Goal: Task Accomplishment & Management: Complete application form

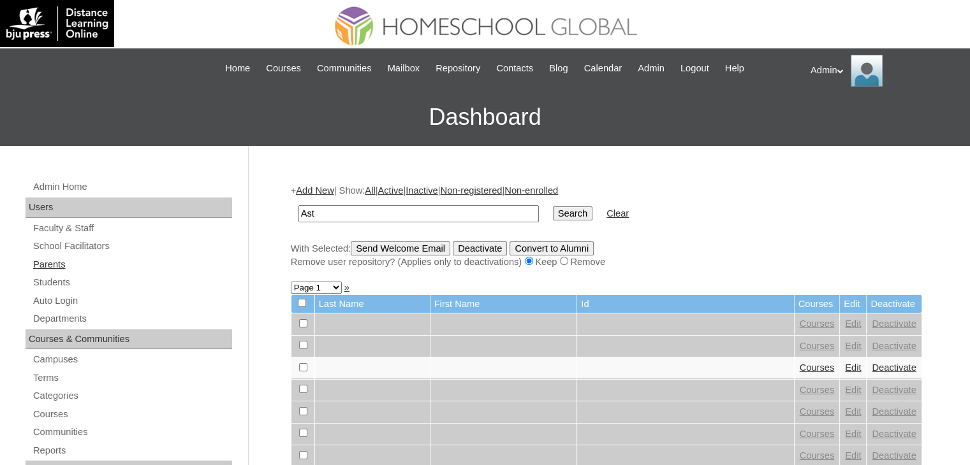
type input "Ast"
click at [61, 264] on link "Parents" at bounding box center [132, 265] width 200 height 16
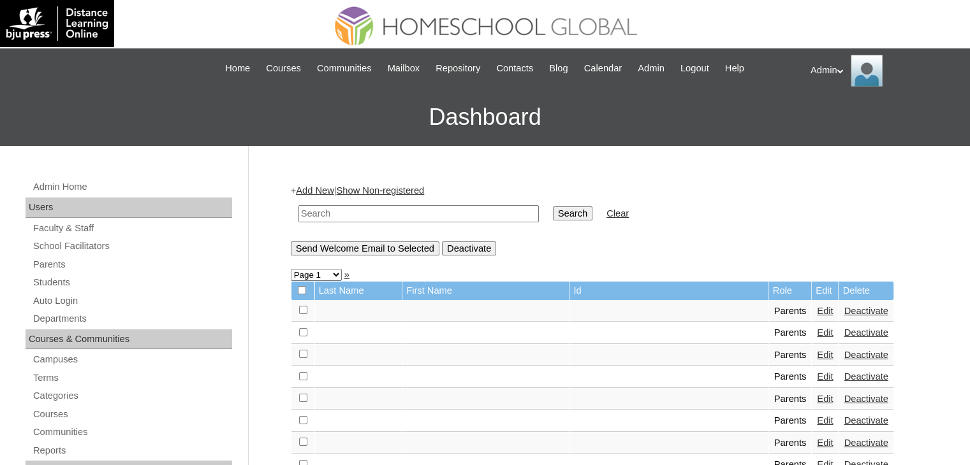
click at [332, 192] on link "Add New" at bounding box center [315, 191] width 38 height 10
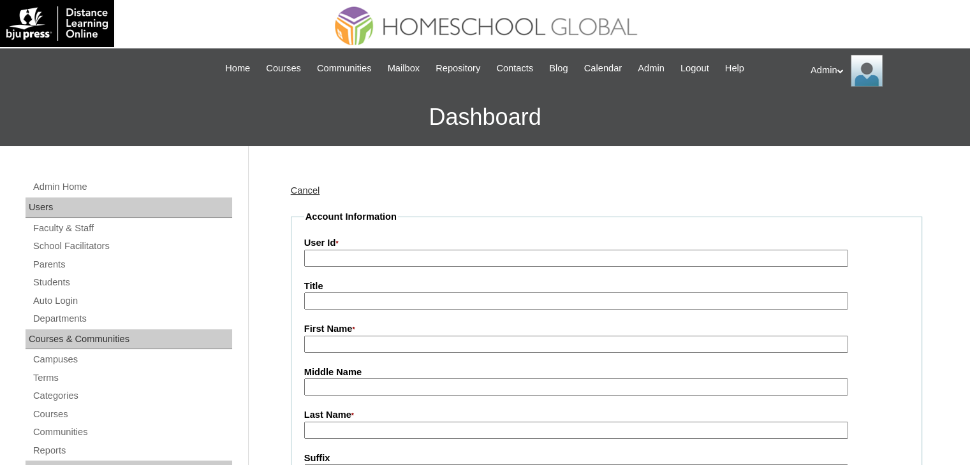
click at [303, 196] on div "Cancel" at bounding box center [606, 190] width 631 height 13
click at [305, 193] on link "Cancel" at bounding box center [305, 191] width 29 height 10
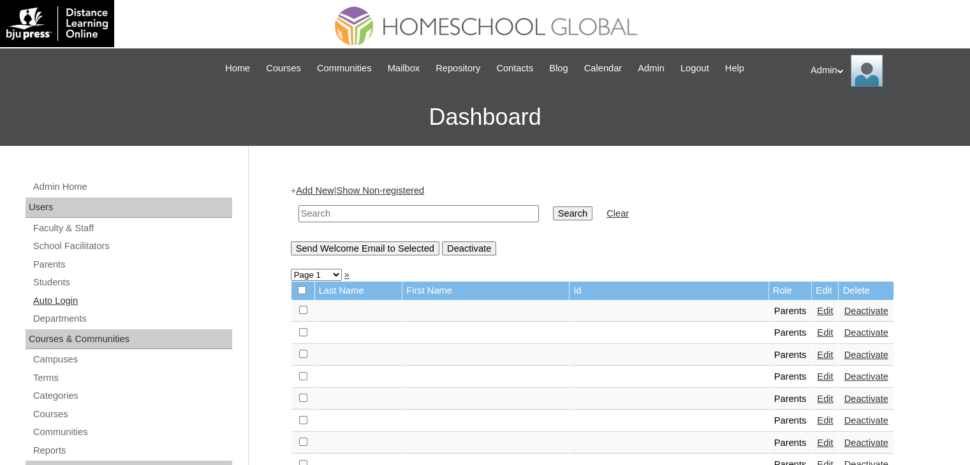
click at [62, 298] on link "Auto Login" at bounding box center [132, 301] width 200 height 16
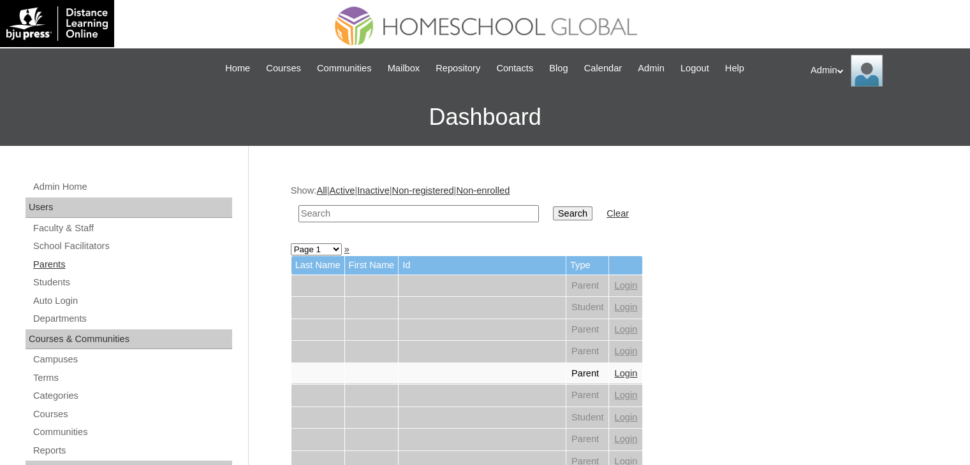
click at [50, 266] on link "Parents" at bounding box center [132, 265] width 200 height 16
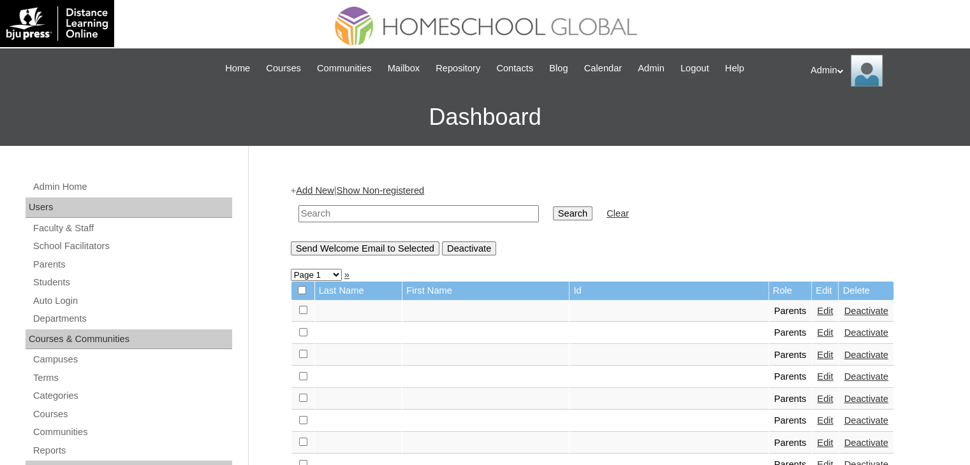
click at [375, 215] on input "text" at bounding box center [418, 213] width 240 height 17
type input "Magpantay"
click at [553, 207] on input "Search" at bounding box center [573, 214] width 40 height 14
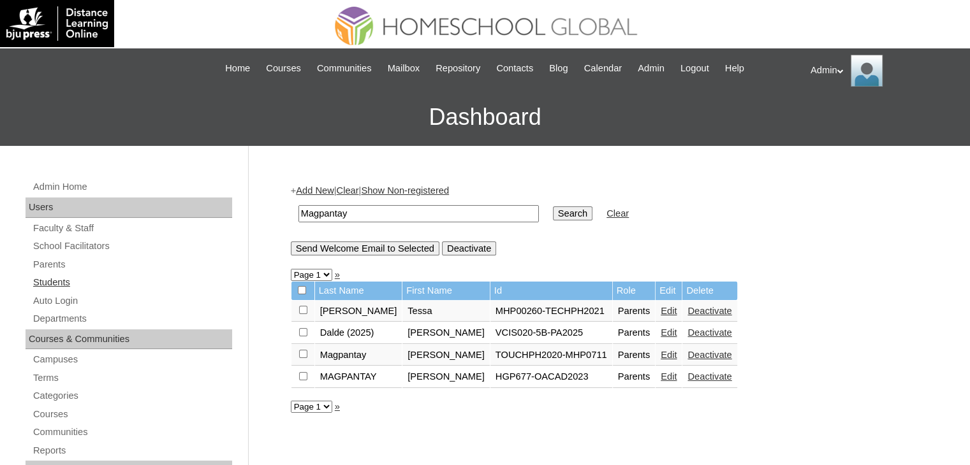
click at [126, 280] on link "Students" at bounding box center [132, 283] width 200 height 16
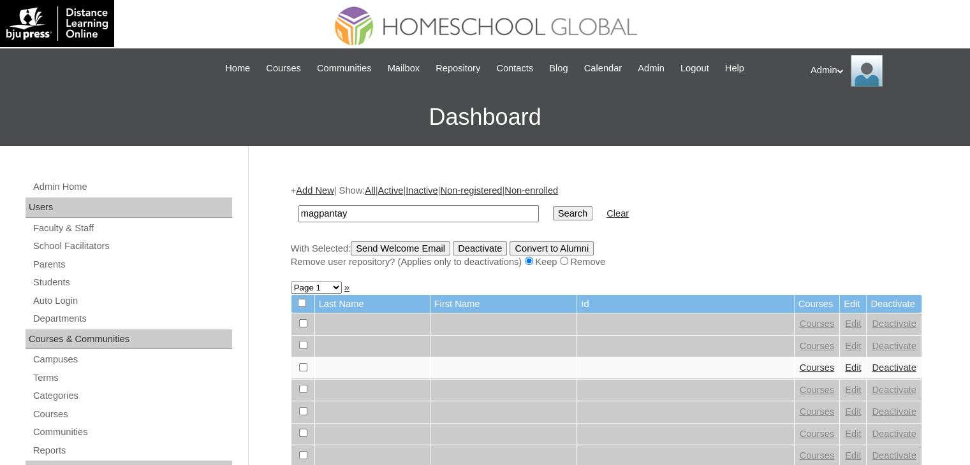
type input "magpantay"
click at [553, 211] on input "Search" at bounding box center [573, 214] width 40 height 14
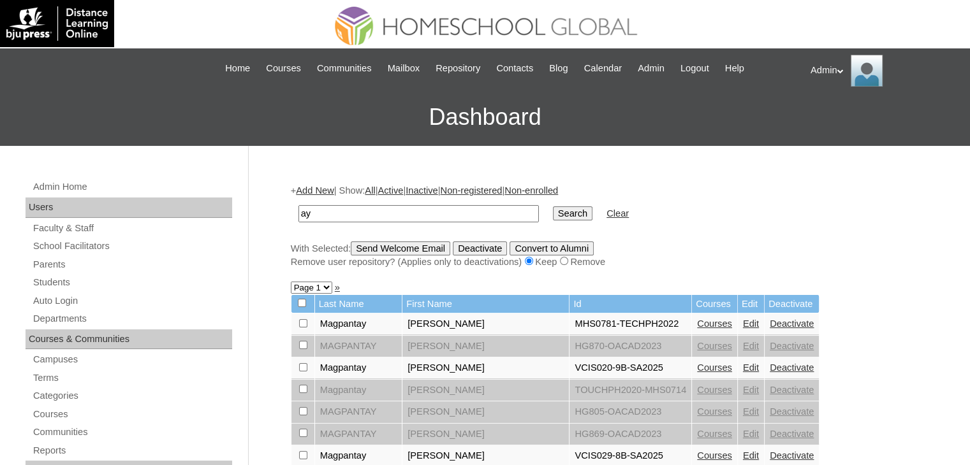
type input "y"
type input "Plaza"
click at [553, 212] on input "Search" at bounding box center [573, 214] width 40 height 14
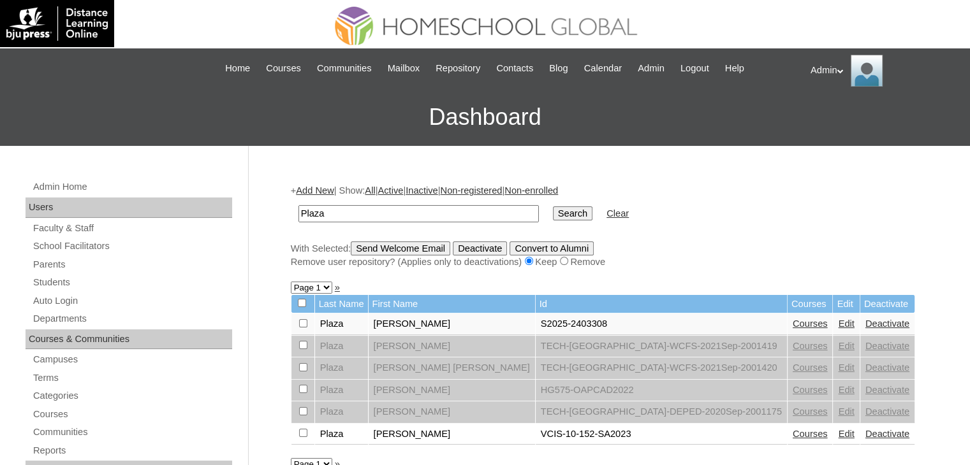
click at [838, 319] on link "Edit" at bounding box center [846, 324] width 16 height 10
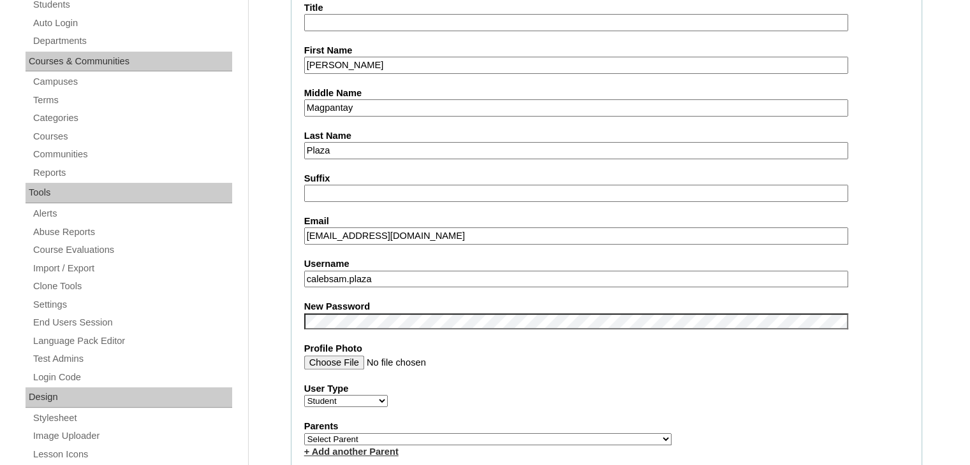
scroll to position [321, 0]
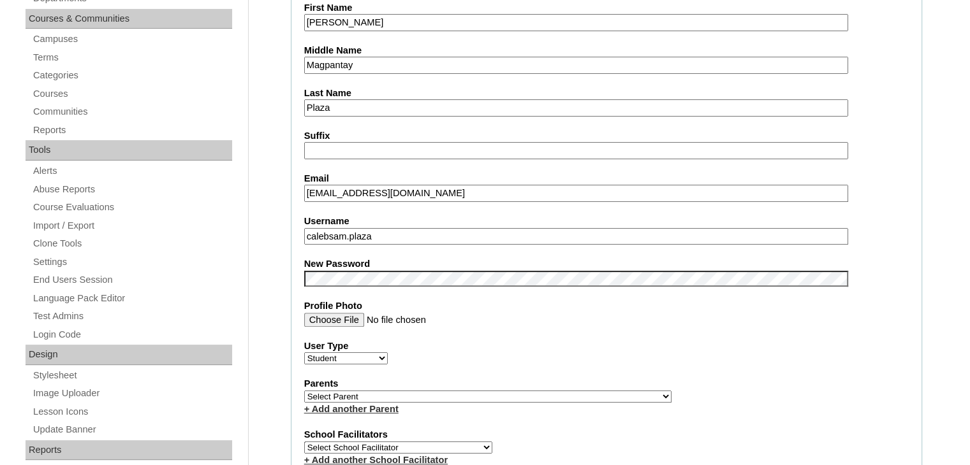
click at [414, 395] on select "Select Parent , , , , , , , , , , , , , , , , , , , , , , , , , , , , , , , , ,…" at bounding box center [487, 397] width 367 height 12
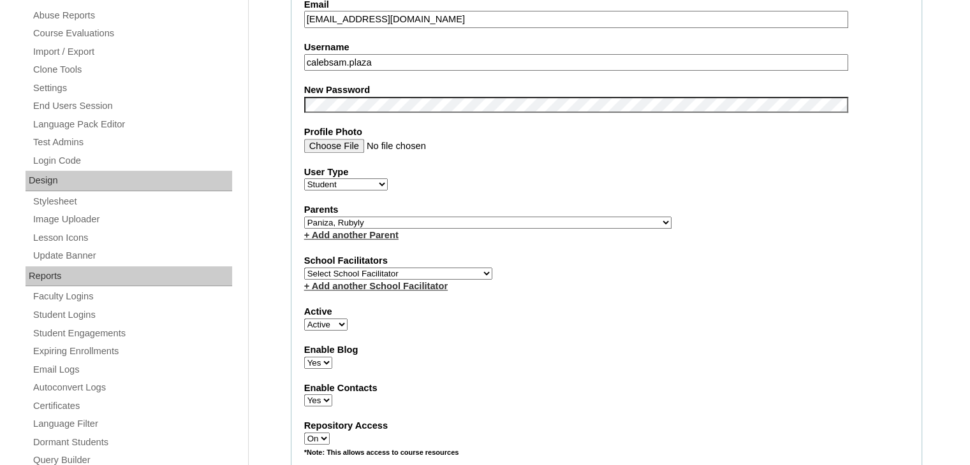
scroll to position [497, 0]
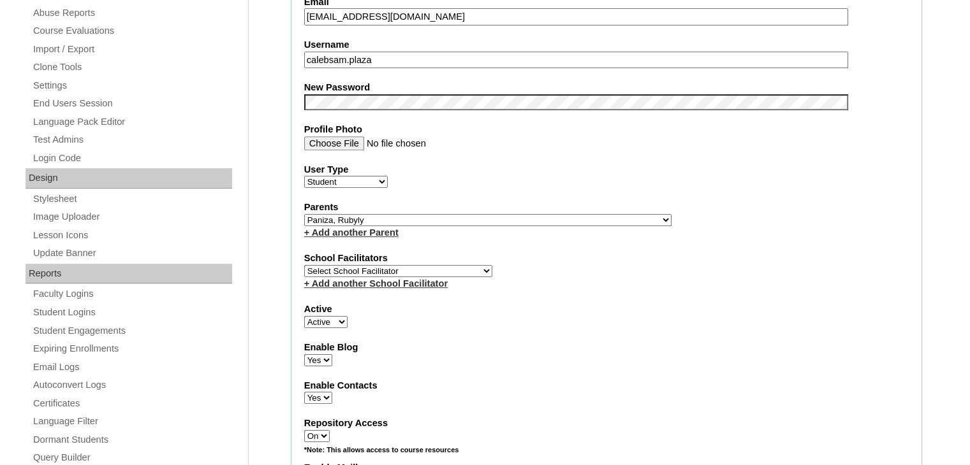
click at [451, 220] on select "Select Parent , , , , , , , , , , , , , , , , , , , , , , , , , , , , , , , , ,…" at bounding box center [487, 220] width 367 height 12
click at [423, 217] on select "Select Parent , , , , , , , , , , , , , , , , , , , , , , , , , , , , , , , , ,…" at bounding box center [487, 220] width 367 height 12
select select "27857"
click at [431, 214] on select "Select Parent , , , , , , , , , , , , , , , , , , , , , , , , , , , , , , , , ,…" at bounding box center [487, 220] width 367 height 12
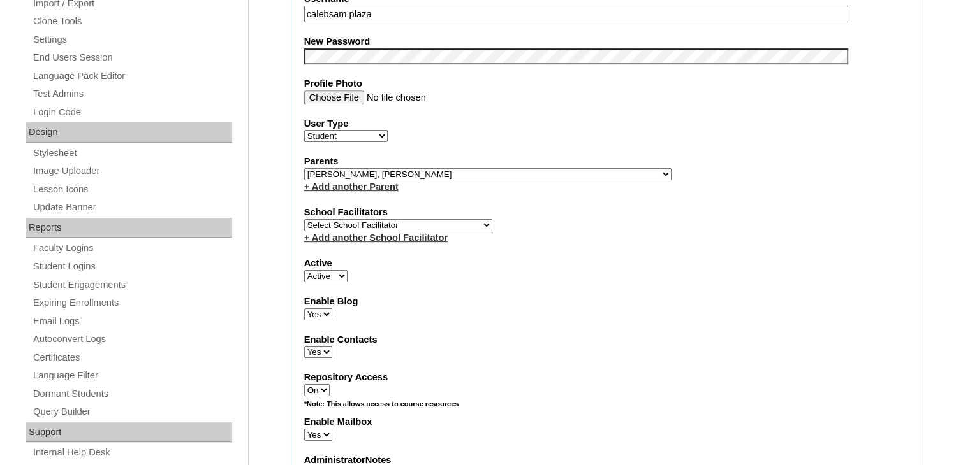
scroll to position [544, 0]
click at [464, 169] on select "Select Parent , , , , , , , , , , , , , , , , , , , , , , , , , , , , , , , , ,…" at bounding box center [487, 173] width 367 height 12
select select
click at [304, 167] on select "Select Parent , , , , , , , , , , , , , , , , , , , , , , , , , , , , , , , , ,…" at bounding box center [487, 173] width 367 height 12
click at [595, 266] on div "Active Active Inactive" at bounding box center [606, 268] width 604 height 25
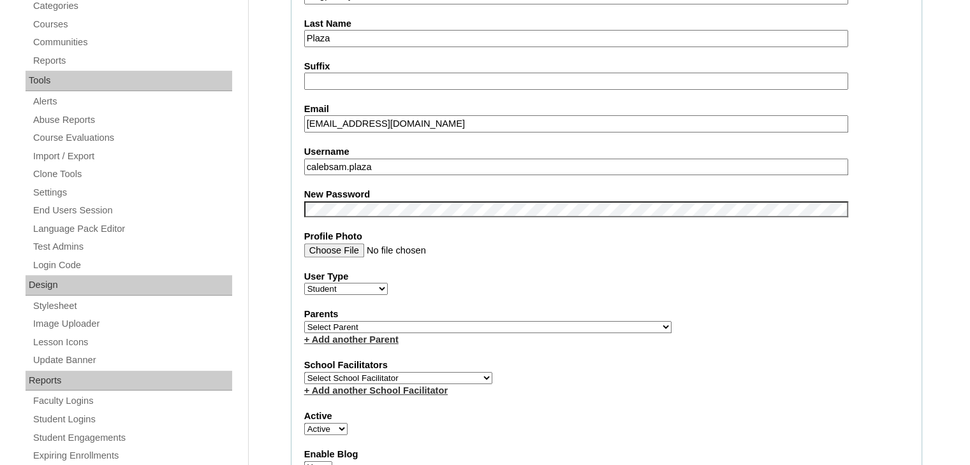
scroll to position [391, 0]
click at [634, 311] on label "Parents" at bounding box center [606, 313] width 604 height 13
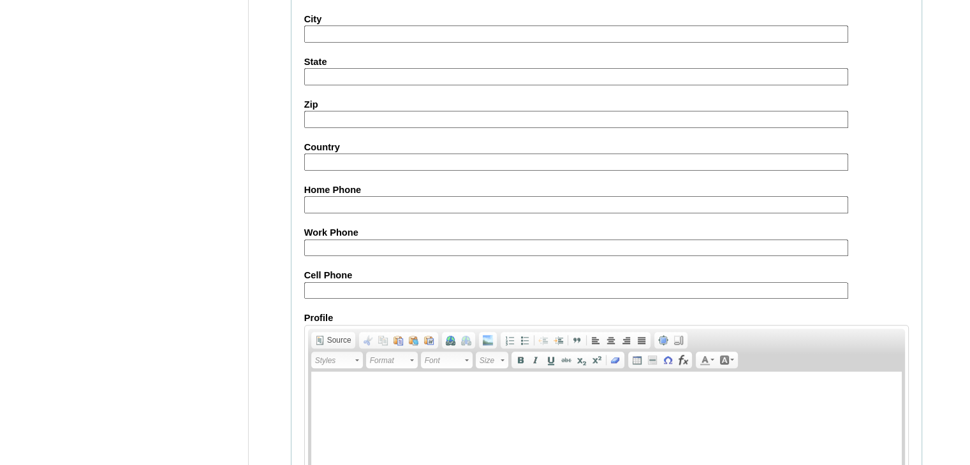
scroll to position [1452, 0]
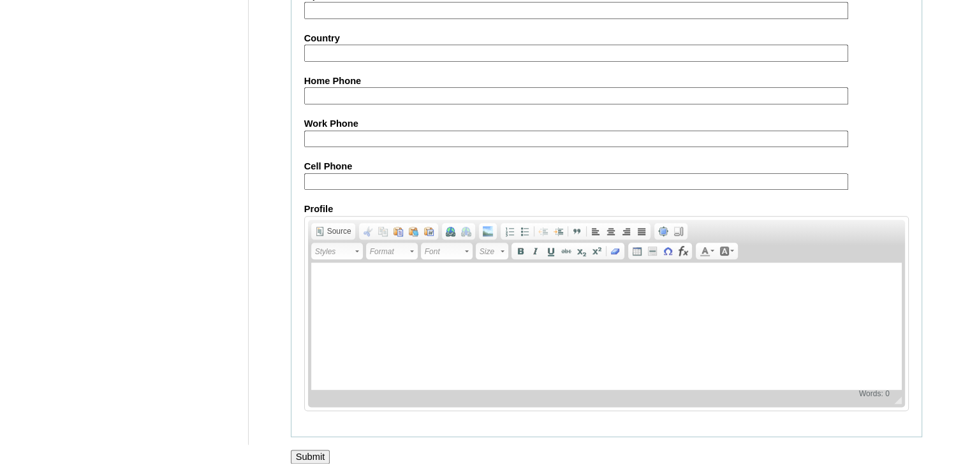
click at [312, 450] on input "Submit" at bounding box center [311, 457] width 40 height 14
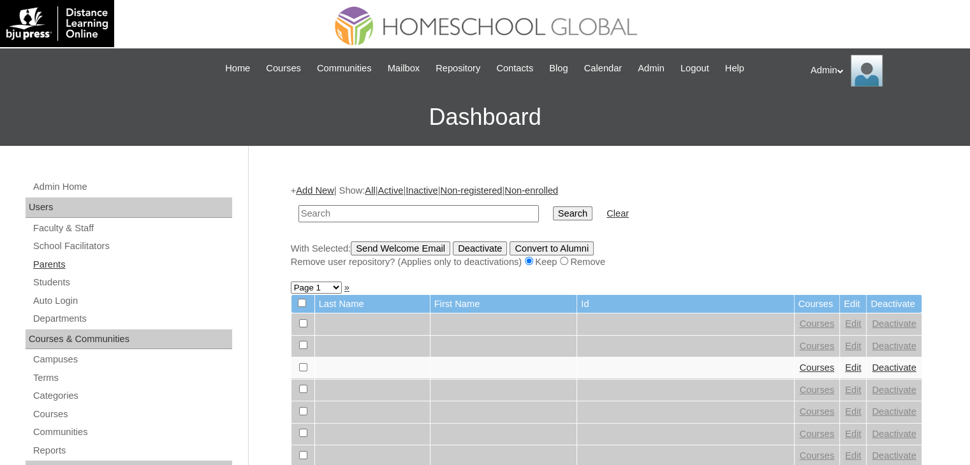
click at [46, 265] on link "Parents" at bounding box center [132, 265] width 200 height 16
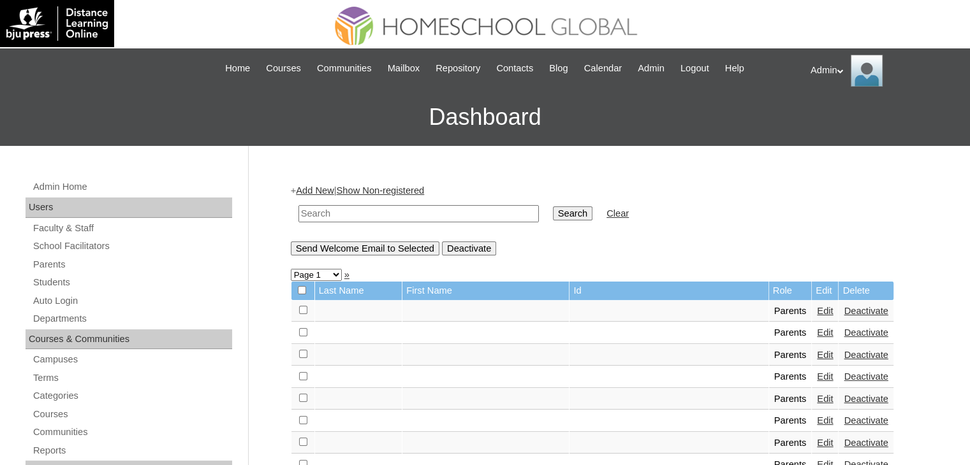
click at [320, 186] on link "Add New" at bounding box center [315, 191] width 38 height 10
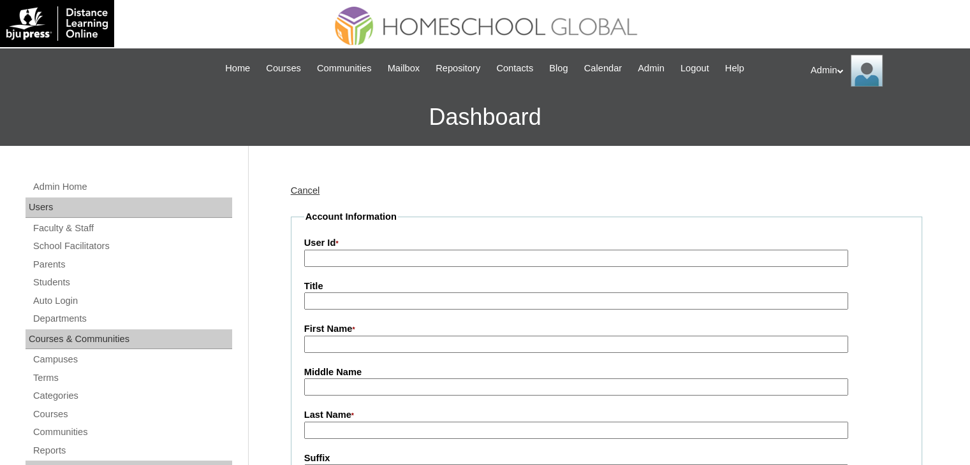
click at [326, 256] on input "User Id *" at bounding box center [576, 258] width 544 height 17
paste input "2025-2504343"
type input "2025-2504343-HGME"
click at [374, 346] on input "First Name *" at bounding box center [576, 344] width 544 height 17
paste input "Pier Angeli Ortaliz Astaño"
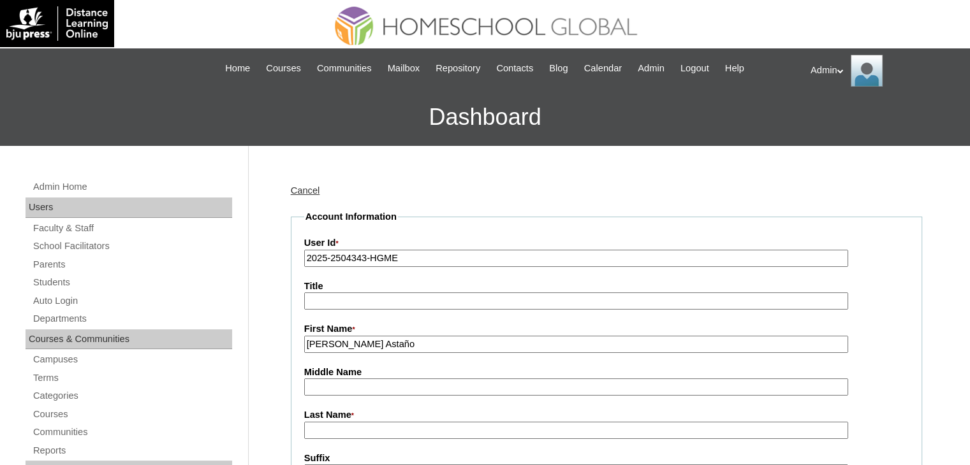
drag, startPoint x: 432, startPoint y: 342, endPoint x: 353, endPoint y: 342, distance: 78.4
click at [353, 342] on input "Pier Angeli Ortaliz Astaño" at bounding box center [576, 344] width 544 height 17
type input "[PERSON_NAME]"
click at [309, 386] on input "Middle Name" at bounding box center [576, 387] width 544 height 17
paste input "Ortaliz Astaño"
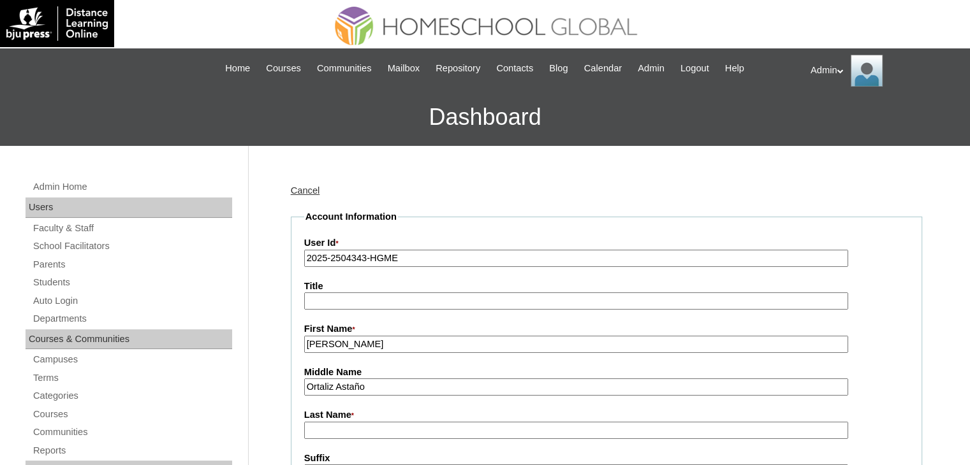
click at [309, 386] on input "Ortaliz Astaño" at bounding box center [576, 387] width 544 height 17
drag, startPoint x: 402, startPoint y: 383, endPoint x: 335, endPoint y: 379, distance: 67.1
click at [335, 379] on input "Ortaliz Astaño" at bounding box center [576, 387] width 544 height 17
click at [335, 379] on input "Ortaliz" at bounding box center [576, 387] width 544 height 17
type input "Ortaliz"
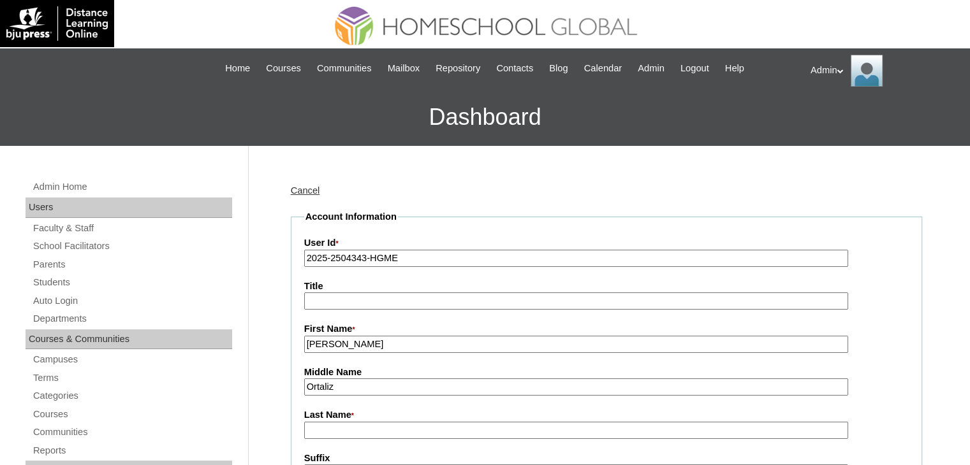
click at [310, 428] on input "Last Name *" at bounding box center [576, 430] width 544 height 17
paste input "Astaño"
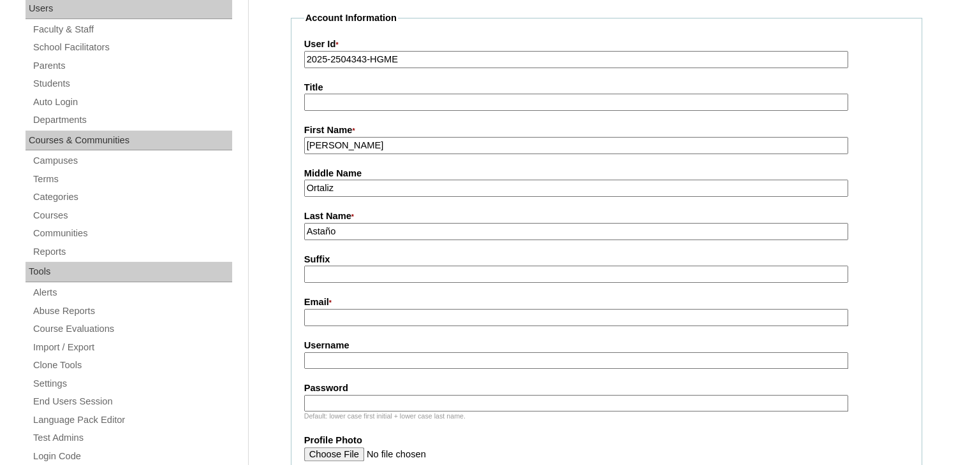
scroll to position [212, 0]
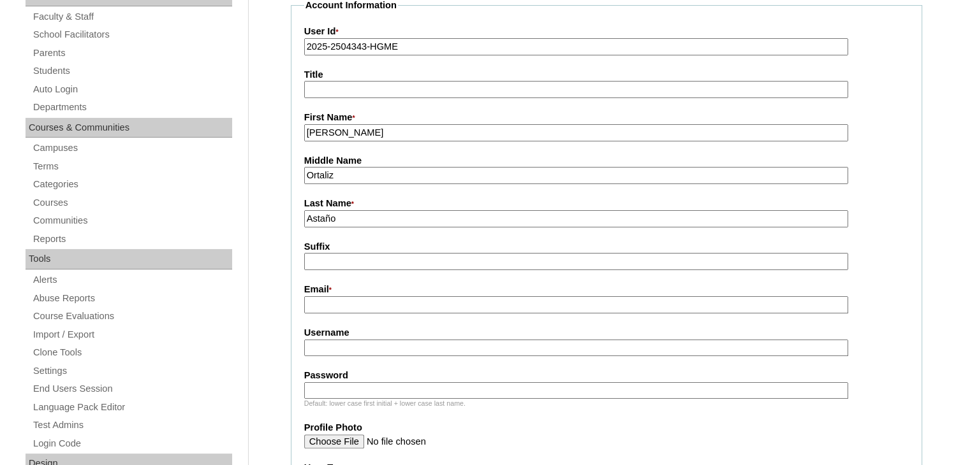
type input "Astaño"
click at [385, 345] on input "Username" at bounding box center [576, 348] width 544 height 17
paste input "pierang.astano"
type input "pierang.astano"
click at [355, 377] on label "Password" at bounding box center [606, 375] width 604 height 13
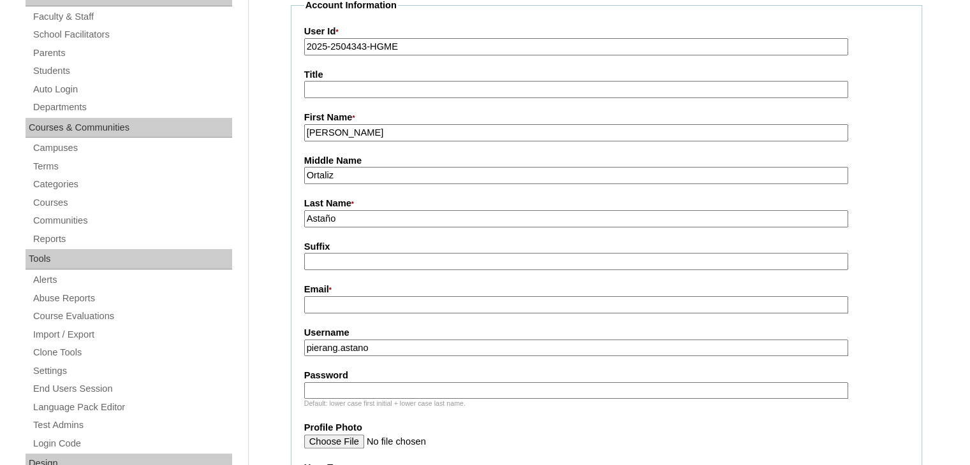
click at [355, 382] on input "Password" at bounding box center [576, 390] width 544 height 17
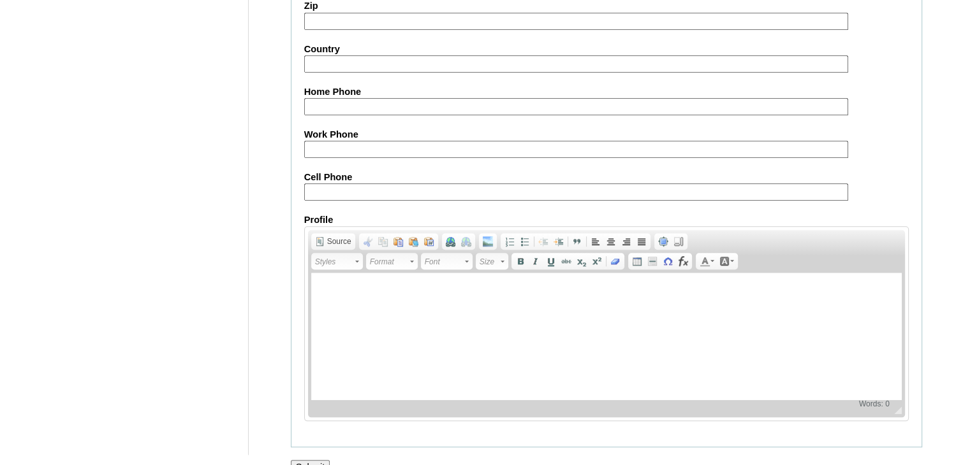
scroll to position [1244, 0]
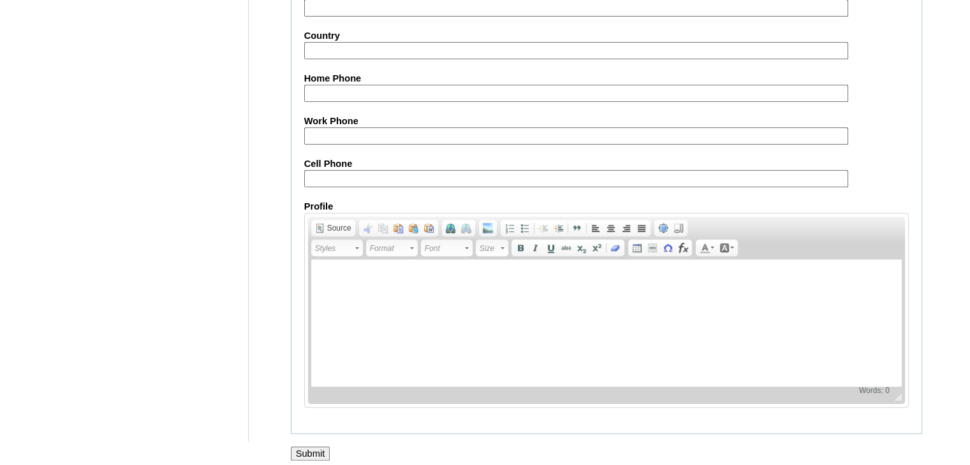
type input "DLOF2025"
click at [299, 447] on input "Submit" at bounding box center [311, 454] width 40 height 14
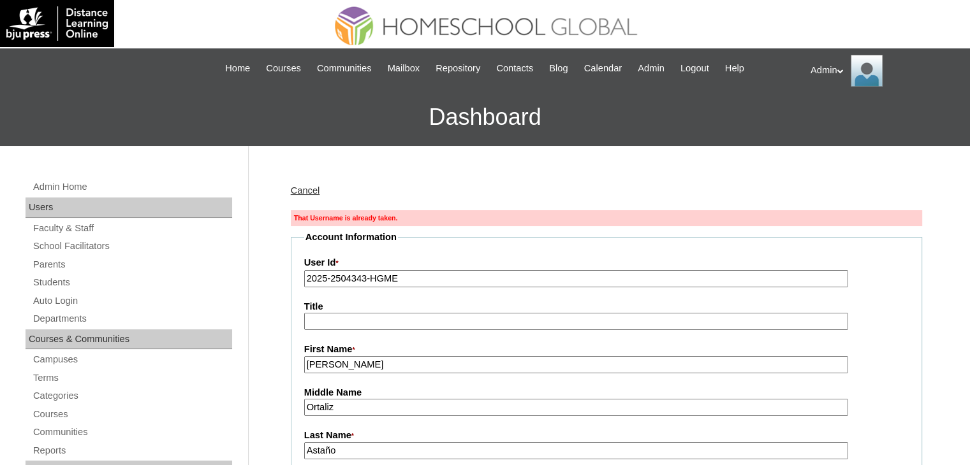
click at [429, 279] on input "2025-2504343-HGME" at bounding box center [576, 278] width 544 height 17
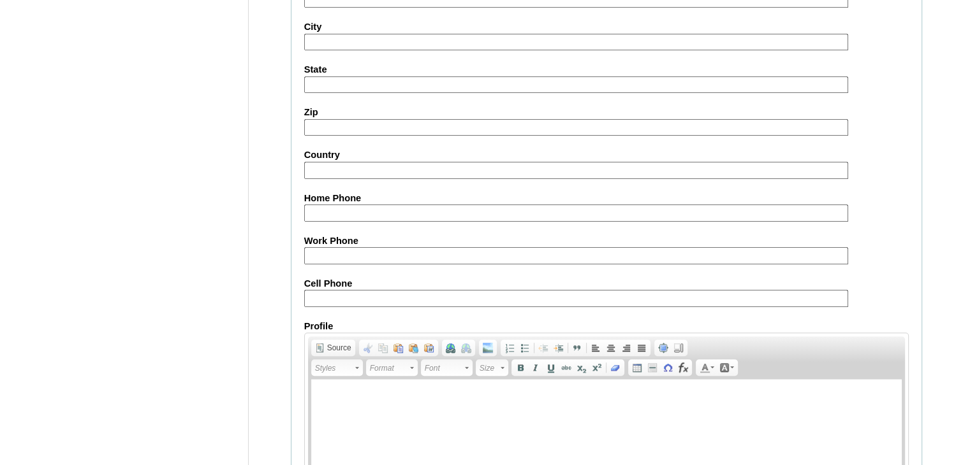
scroll to position [1265, 0]
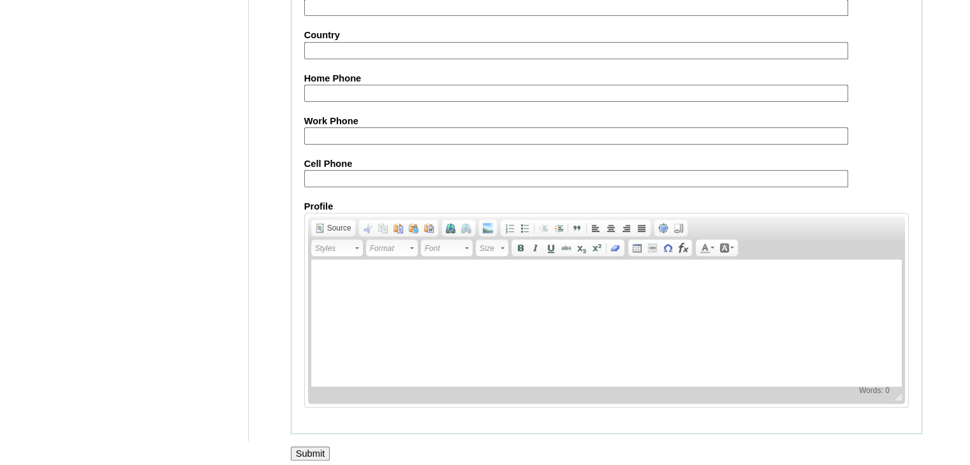
type input "2025-2504343-2nd"
click at [321, 447] on input "Submit" at bounding box center [311, 454] width 40 height 14
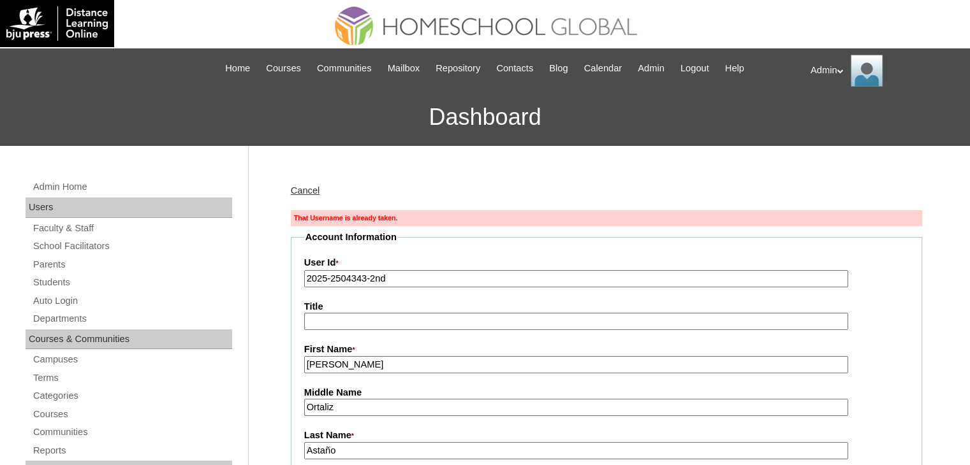
click at [425, 276] on input "2025-2504343-2nd" at bounding box center [576, 278] width 544 height 17
click at [324, 276] on input "2025-2504343" at bounding box center [576, 278] width 544 height 17
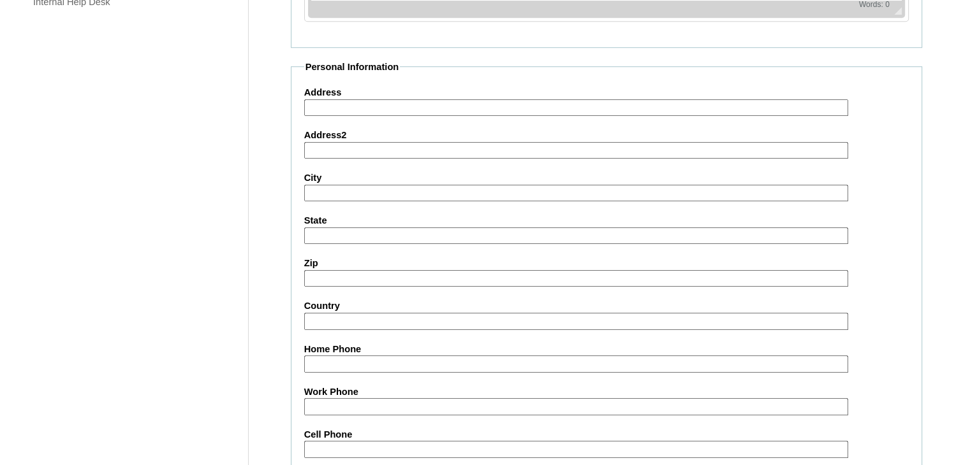
scroll to position [1265, 0]
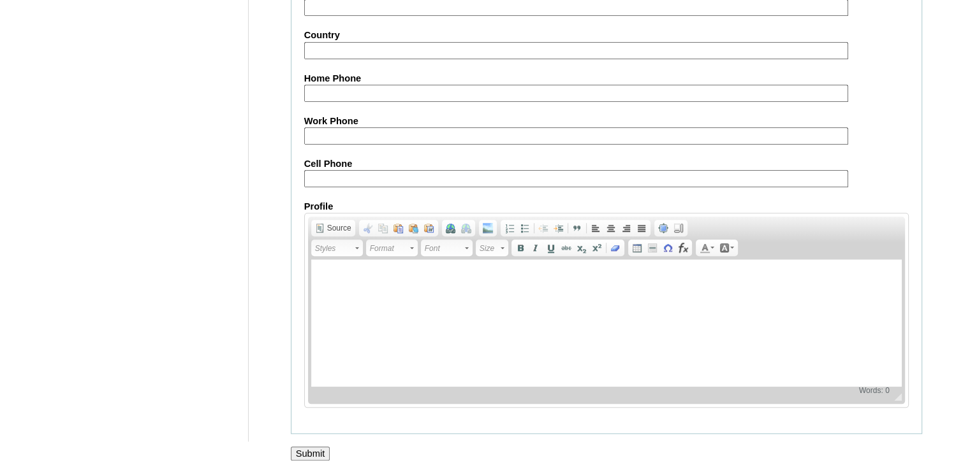
type input "2025parent-2504343"
click at [306, 450] on input "Submit" at bounding box center [311, 454] width 40 height 14
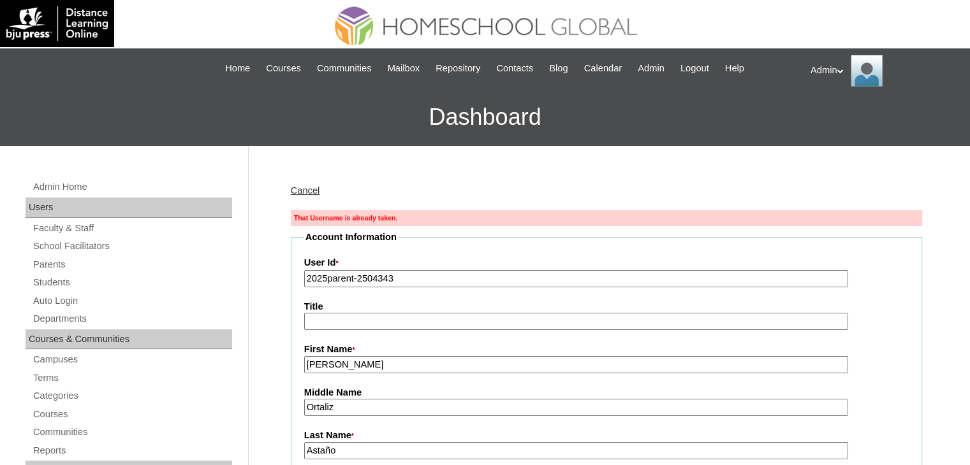
drag, startPoint x: 415, startPoint y: 277, endPoint x: 300, endPoint y: 293, distance: 115.8
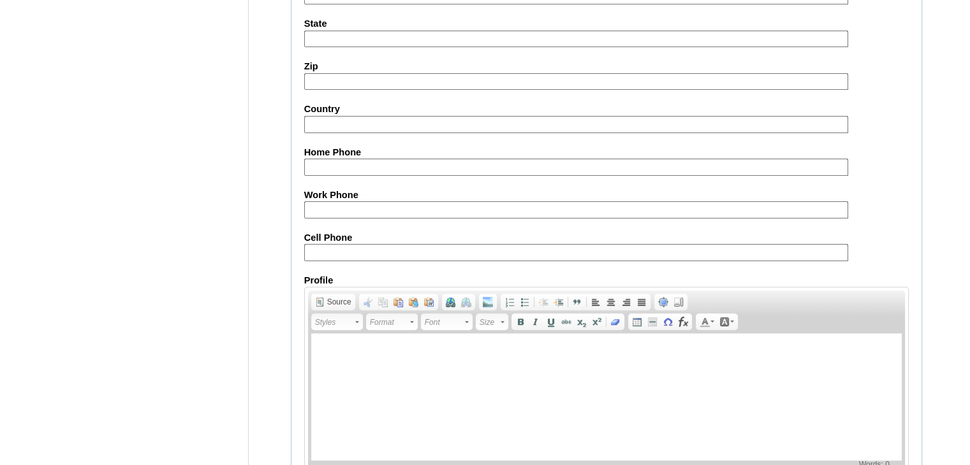
scroll to position [1265, 0]
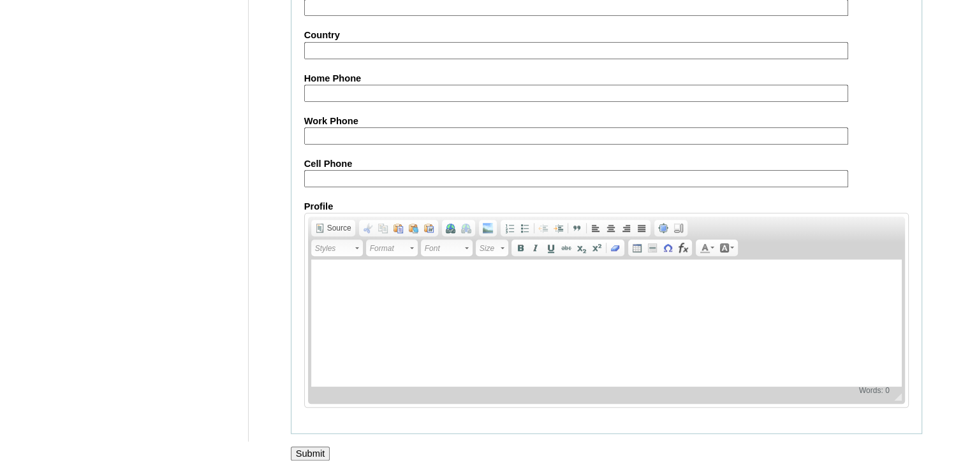
type input "[PERSON_NAME]"
click at [318, 447] on input "Submit" at bounding box center [311, 454] width 40 height 14
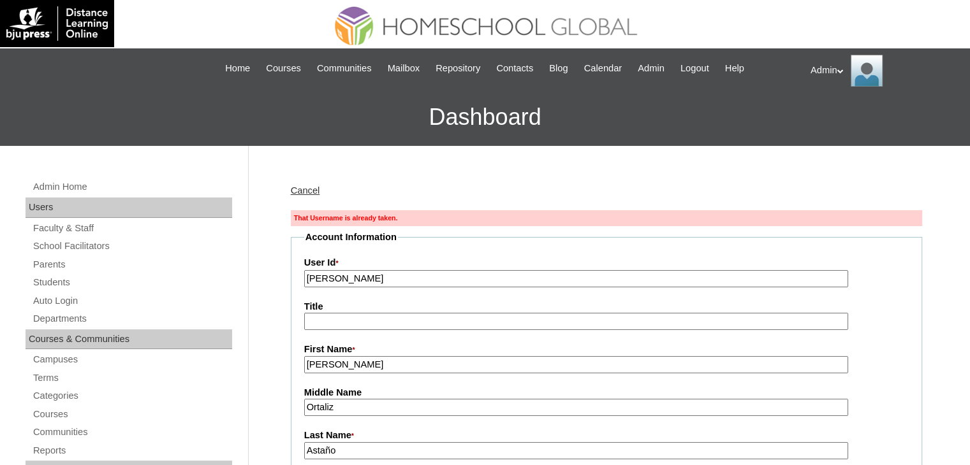
click at [309, 188] on link "Cancel" at bounding box center [305, 191] width 29 height 10
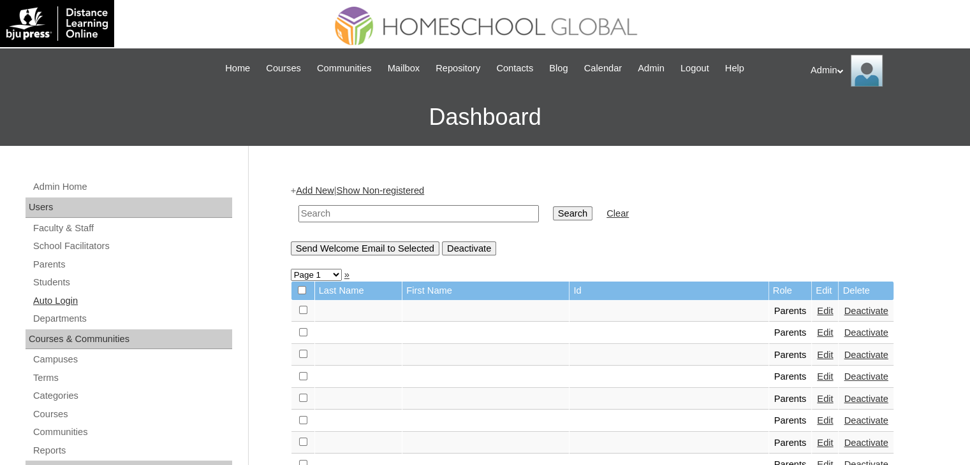
click at [61, 304] on link "Auto Login" at bounding box center [132, 301] width 200 height 16
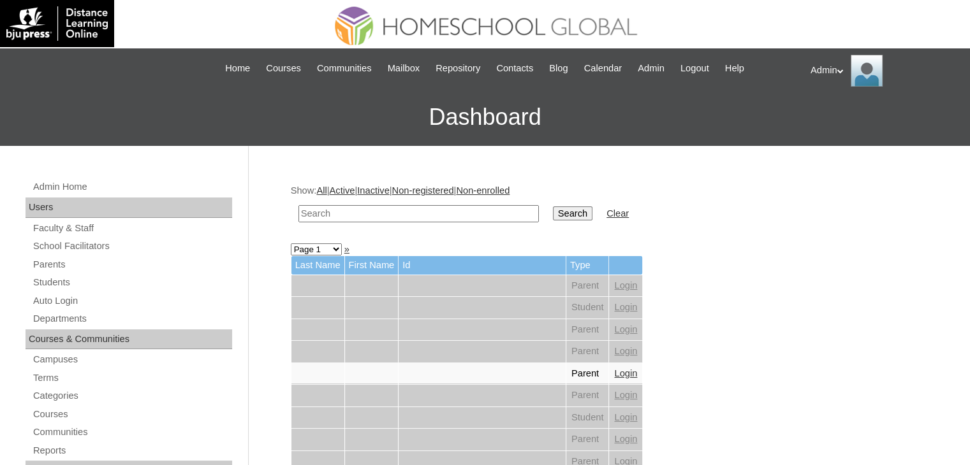
click at [344, 213] on input "text" at bounding box center [418, 213] width 240 height 17
type input "[PERSON_NAME]"
click at [553, 212] on input "Search" at bounding box center [573, 214] width 40 height 14
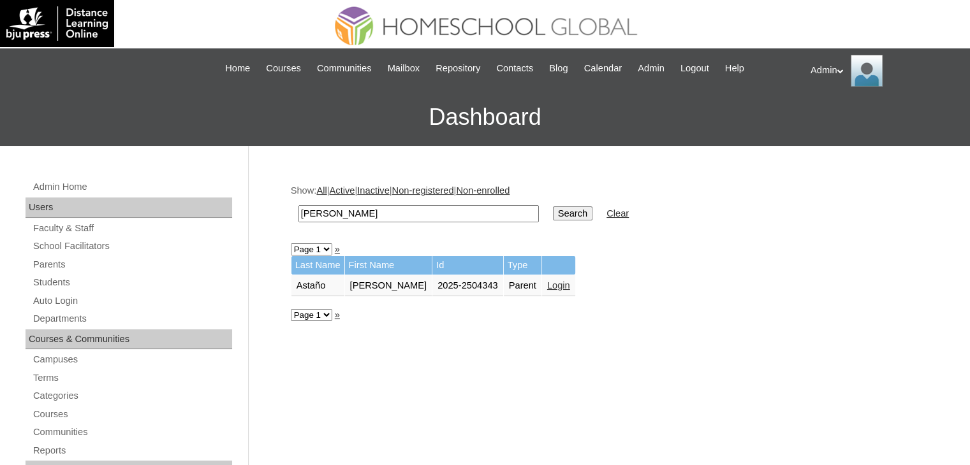
click at [547, 280] on link "Login" at bounding box center [558, 285] width 23 height 10
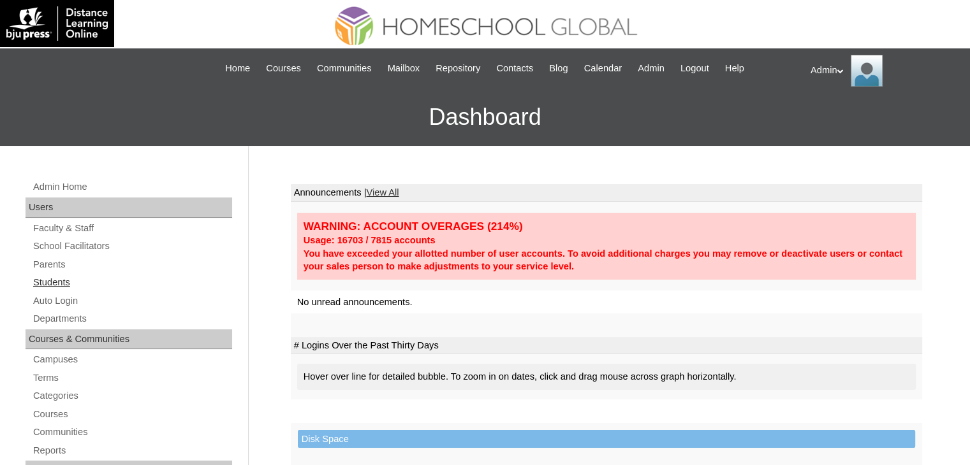
click at [58, 286] on link "Students" at bounding box center [132, 283] width 200 height 16
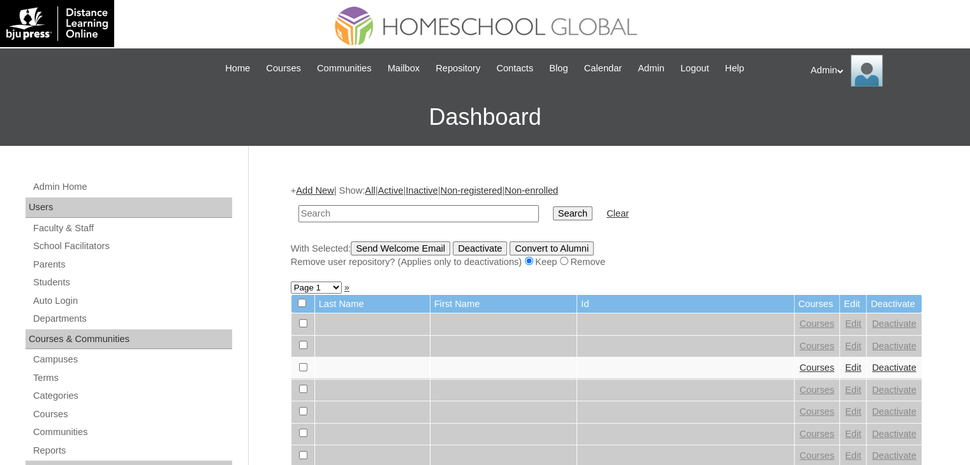
click at [334, 212] on input "text" at bounding box center [418, 213] width 240 height 17
type input "Astaño"
click at [553, 211] on input "Search" at bounding box center [573, 214] width 40 height 14
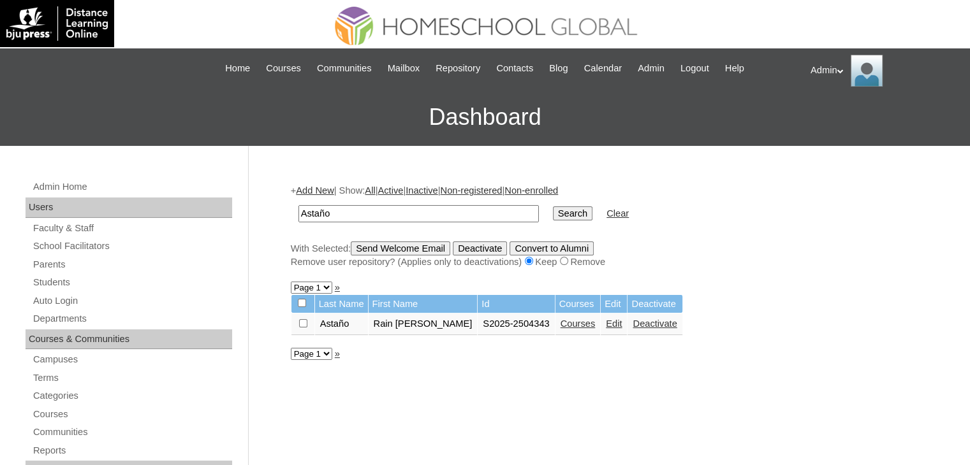
click at [560, 326] on link "Courses" at bounding box center [577, 324] width 35 height 10
click at [600, 325] on td "Edit" at bounding box center [613, 325] width 26 height 22
click at [606, 324] on link "Edit" at bounding box center [614, 324] width 16 height 10
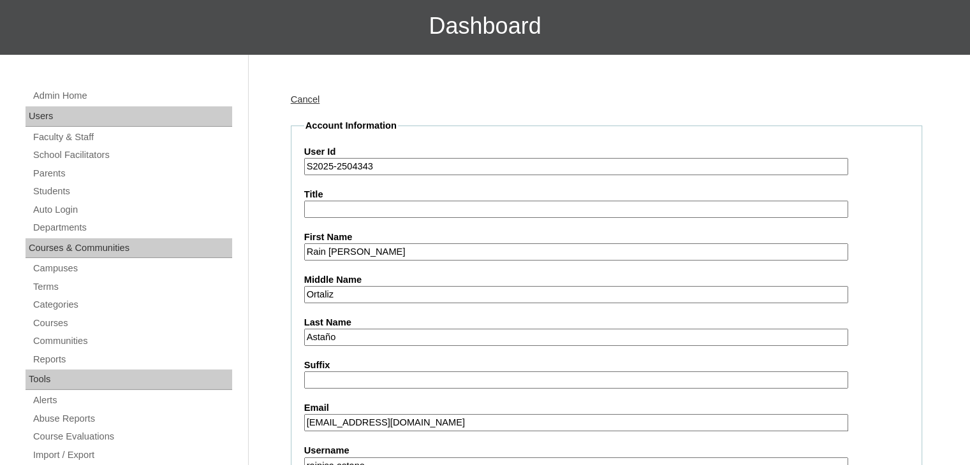
scroll to position [272, 0]
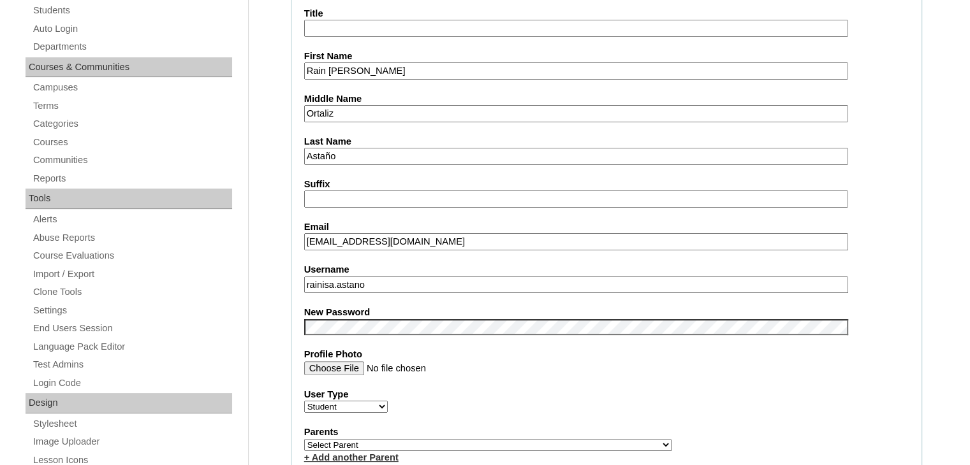
click at [604, 388] on label "User Type" at bounding box center [606, 394] width 604 height 13
click at [388, 401] on select "Faculty Staff Student Parents School Facilitators" at bounding box center [346, 407] width 84 height 12
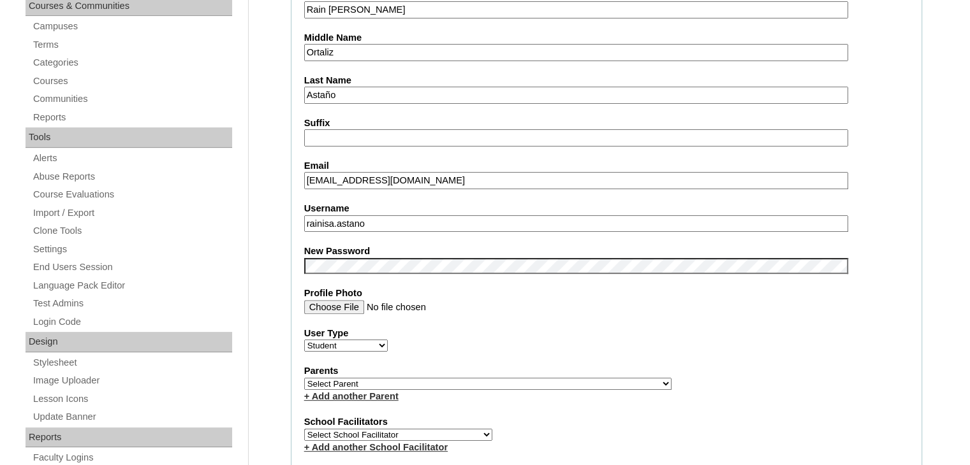
scroll to position [336, 0]
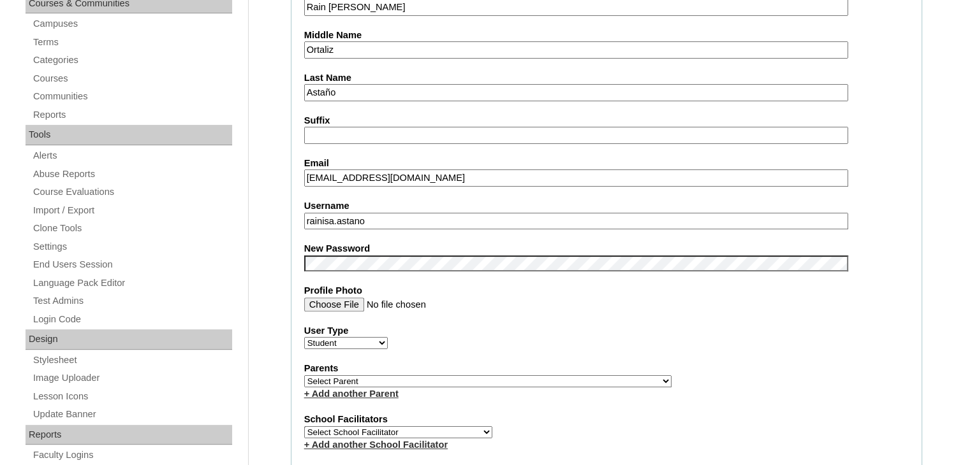
click at [428, 375] on select "Select Parent , , , , , , , , , , , , , , , , , , , , , , , , , , , , , , , , ,…" at bounding box center [487, 381] width 367 height 12
click at [304, 375] on select "Select Parent , , , , , , , , , , , , , , , , , , , , , , , , , , , , , , , , ,…" at bounding box center [487, 381] width 367 height 12
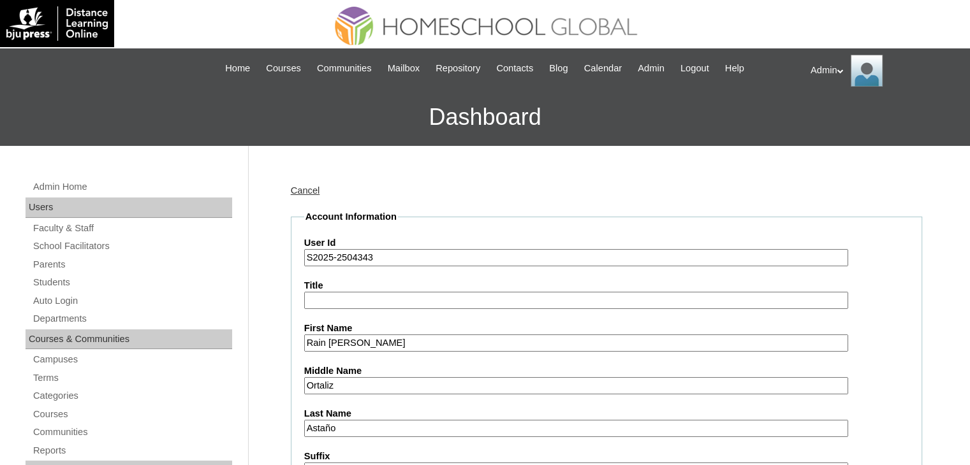
click at [302, 187] on link "Cancel" at bounding box center [305, 191] width 29 height 10
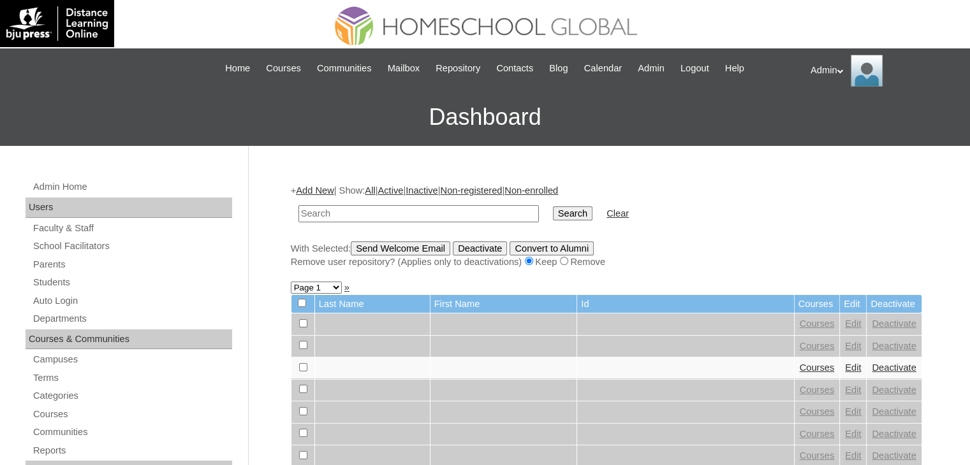
click at [48, 295] on link "Auto Login" at bounding box center [132, 301] width 200 height 16
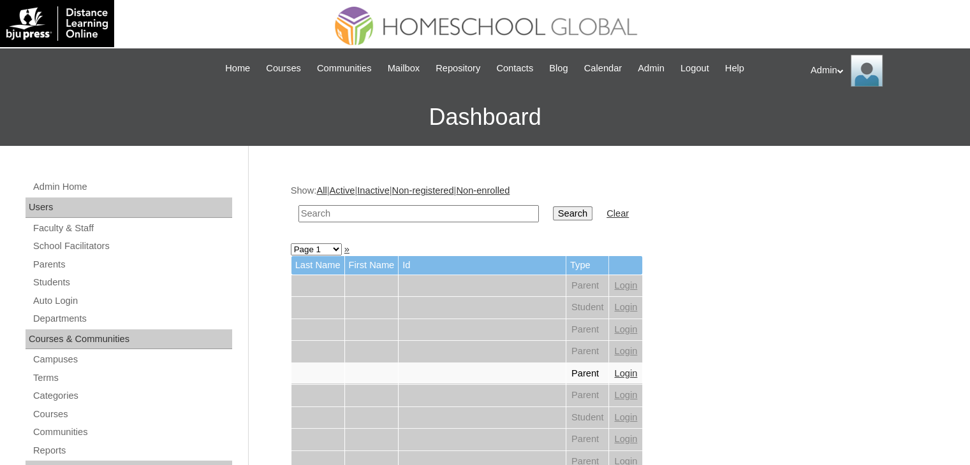
click at [395, 214] on input "text" at bounding box center [418, 213] width 240 height 17
type input "Astaño"
click at [553, 214] on input "Search" at bounding box center [573, 214] width 40 height 14
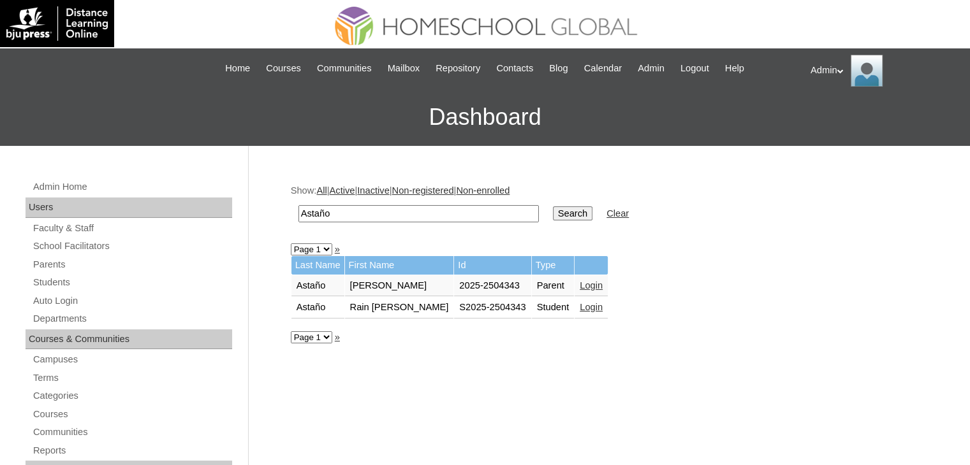
click at [579, 284] on link "Login" at bounding box center [590, 285] width 23 height 10
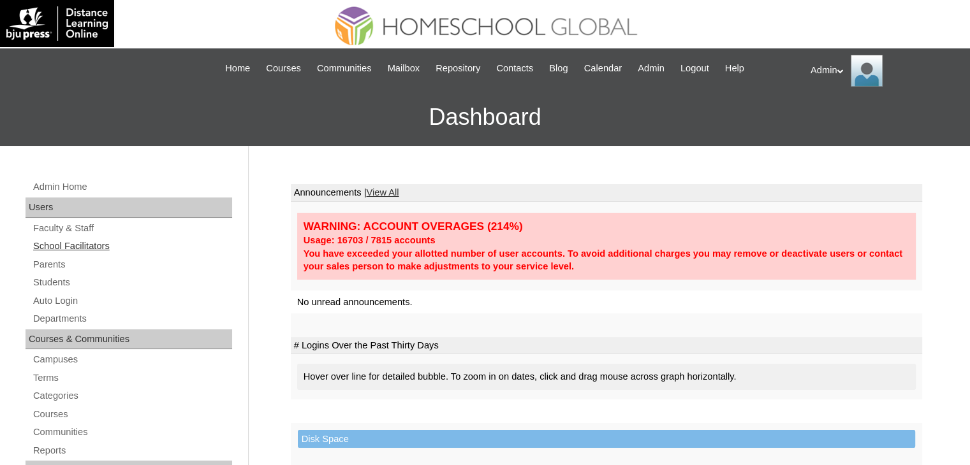
click at [79, 248] on link "School Facilitators" at bounding box center [132, 246] width 200 height 16
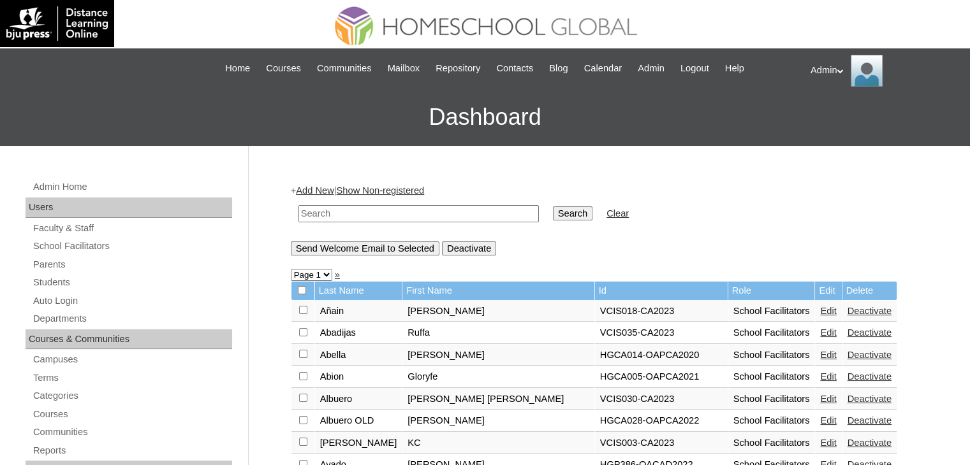
click at [372, 207] on input "text" at bounding box center [418, 213] width 240 height 17
click at [372, 207] on input "A" at bounding box center [418, 213] width 240 height 17
type input "astaño"
click at [553, 209] on input "Search" at bounding box center [573, 214] width 40 height 14
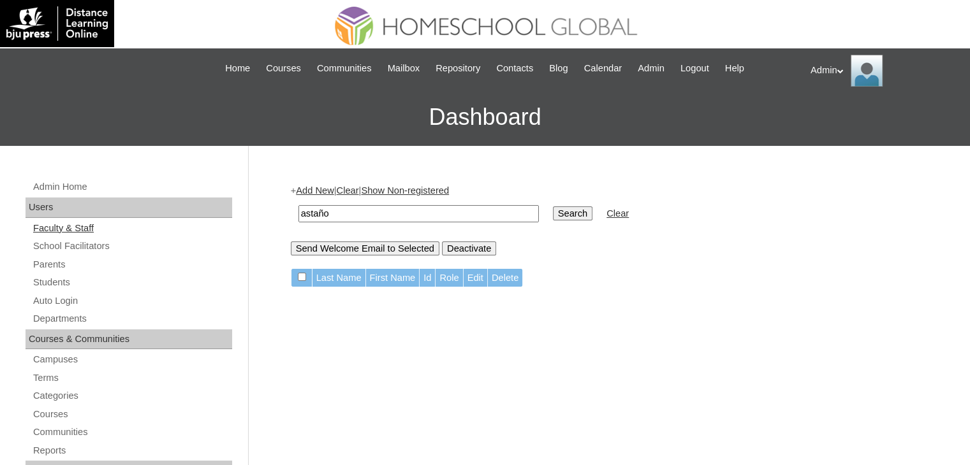
click at [82, 222] on link "Faculty & Staff" at bounding box center [132, 229] width 200 height 16
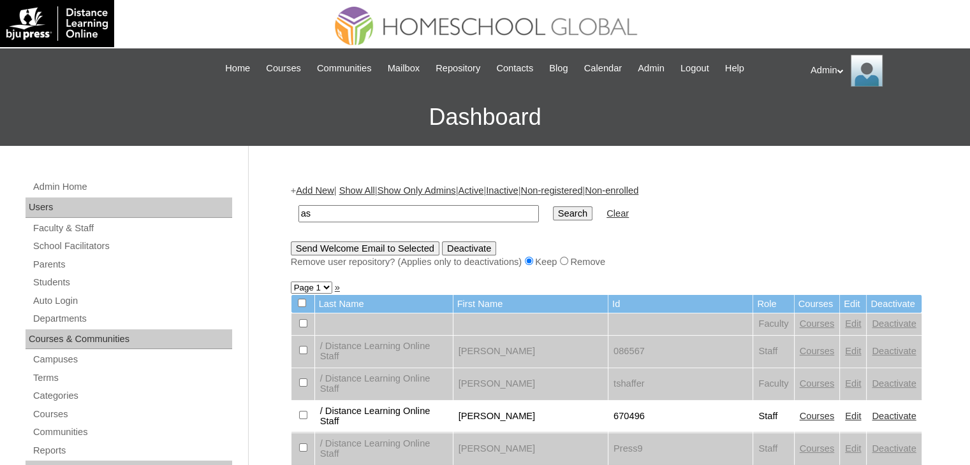
type input "astaño"
click at [553, 212] on input "Search" at bounding box center [573, 214] width 40 height 14
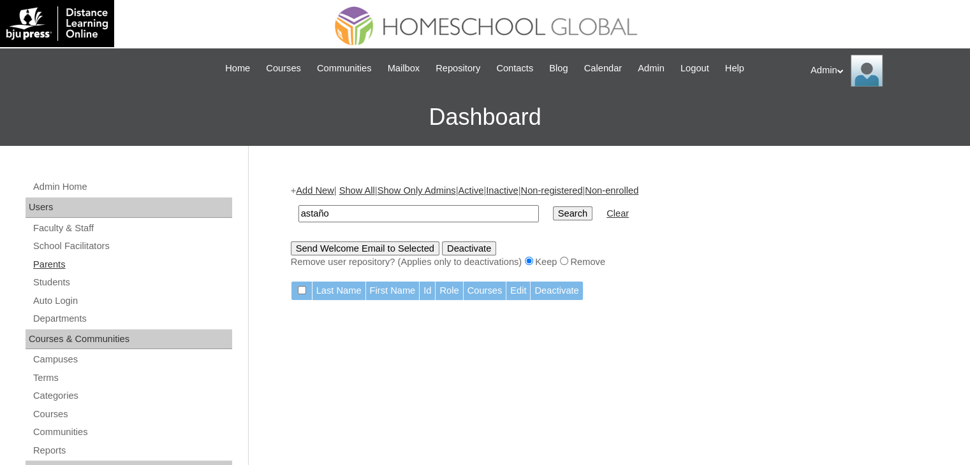
click at [56, 268] on link "Parents" at bounding box center [132, 265] width 200 height 16
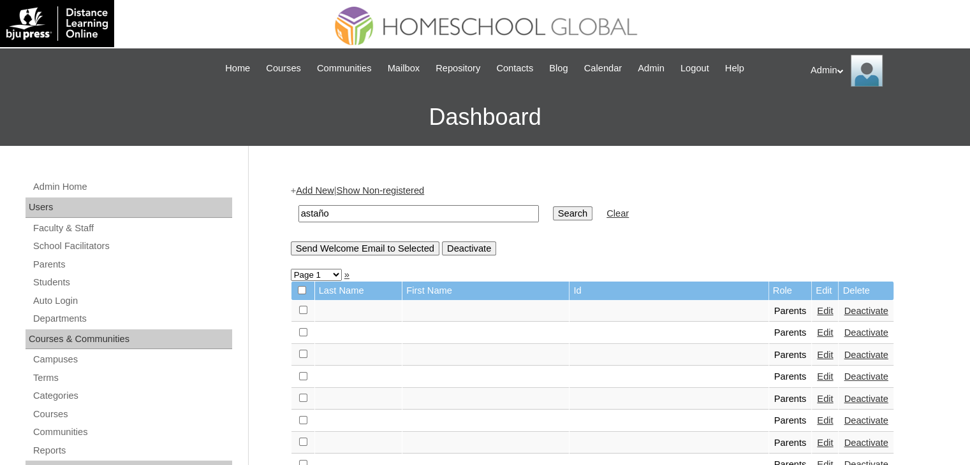
click at [360, 212] on input "astaño" at bounding box center [418, 213] width 240 height 17
type input "Astaño"
click at [553, 214] on input "Search" at bounding box center [573, 214] width 40 height 14
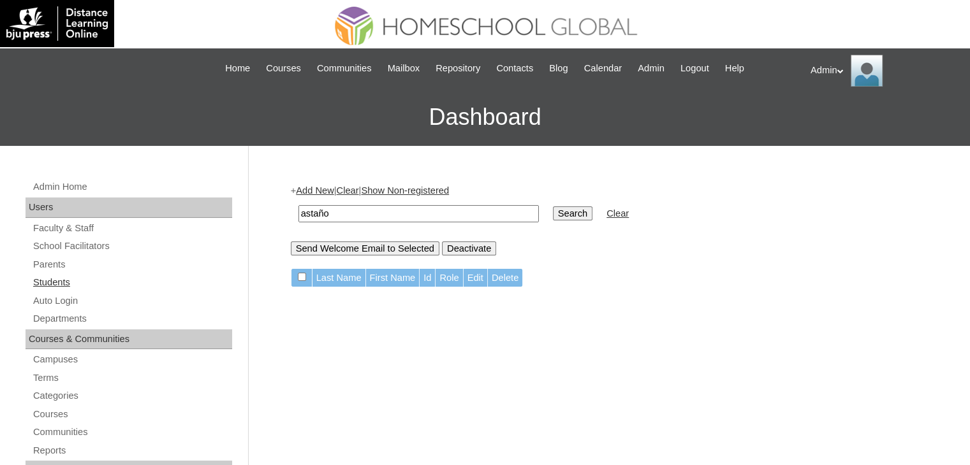
click at [66, 279] on link "Students" at bounding box center [132, 283] width 200 height 16
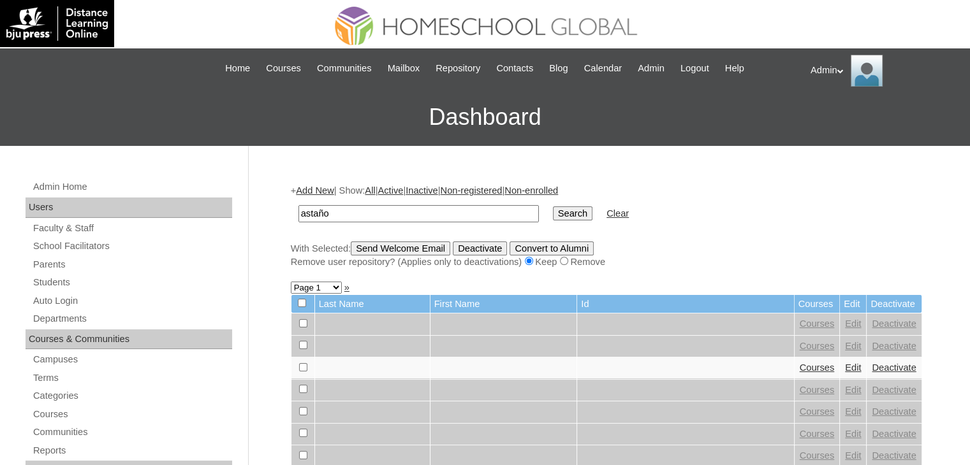
click at [553, 219] on input "Search" at bounding box center [573, 214] width 40 height 14
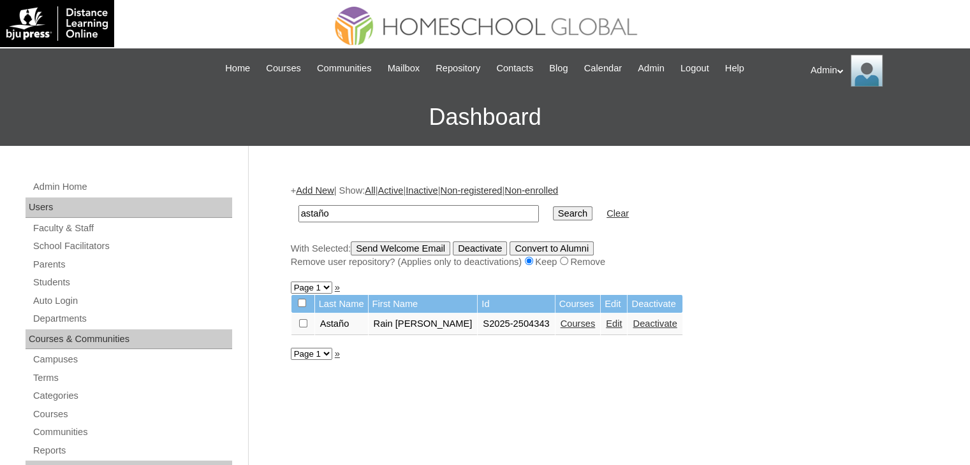
drag, startPoint x: 358, startPoint y: 215, endPoint x: 237, endPoint y: 222, distance: 121.3
type input "magpantay"
click at [553, 212] on input "Search" at bounding box center [573, 214] width 40 height 14
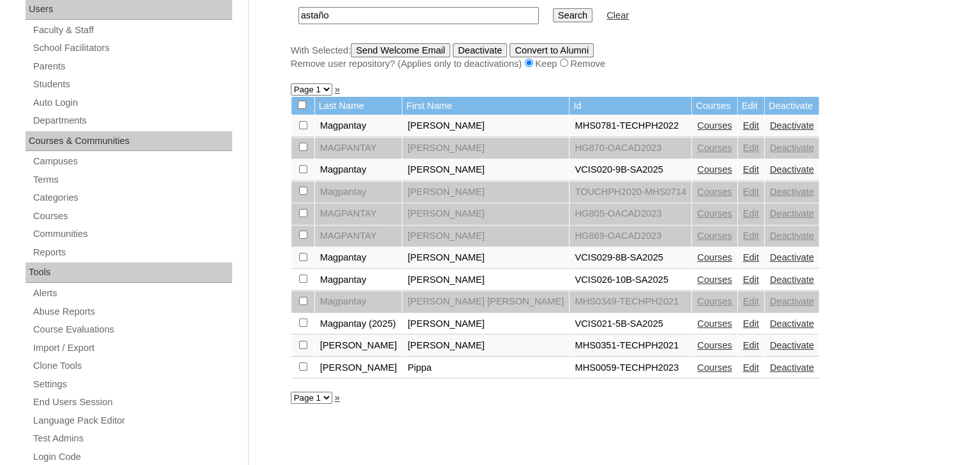
scroll to position [198, 0]
click at [60, 71] on link "Parents" at bounding box center [132, 67] width 200 height 16
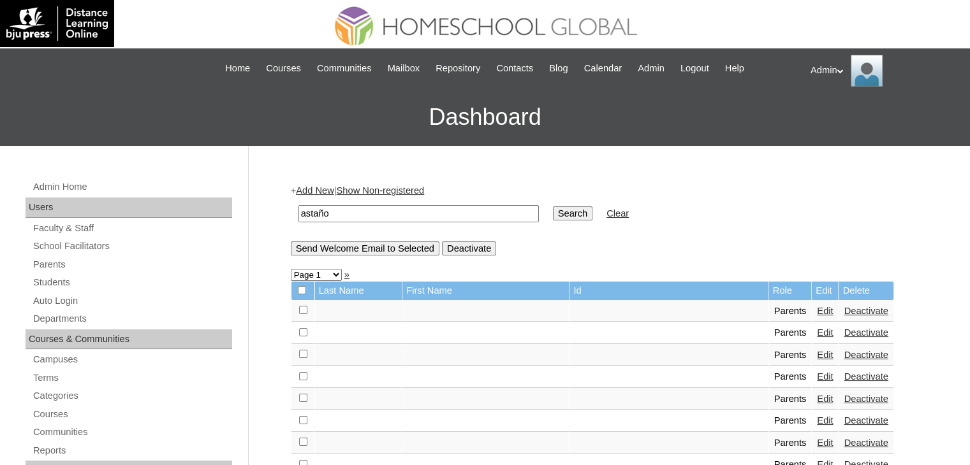
drag, startPoint x: 356, startPoint y: 212, endPoint x: 186, endPoint y: 217, distance: 170.3
type input "Magpantay"
click at [553, 214] on input "Search" at bounding box center [573, 214] width 40 height 14
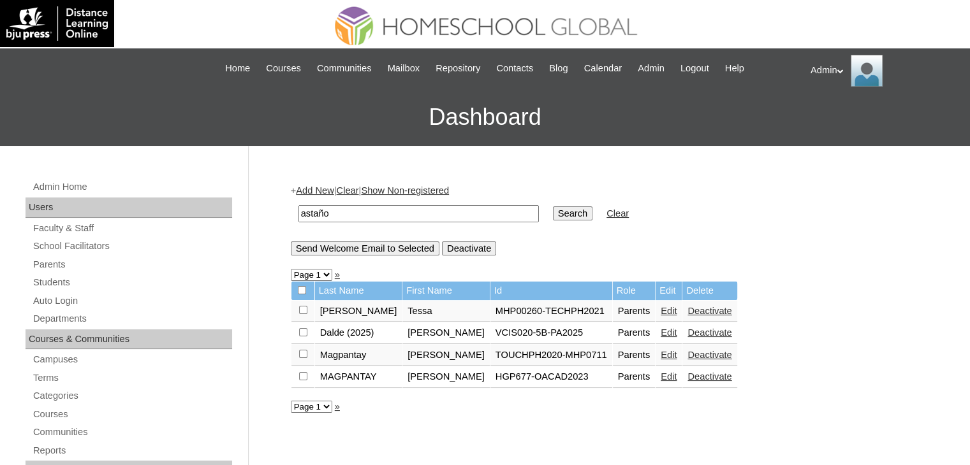
click at [333, 191] on link "Add New" at bounding box center [315, 191] width 38 height 10
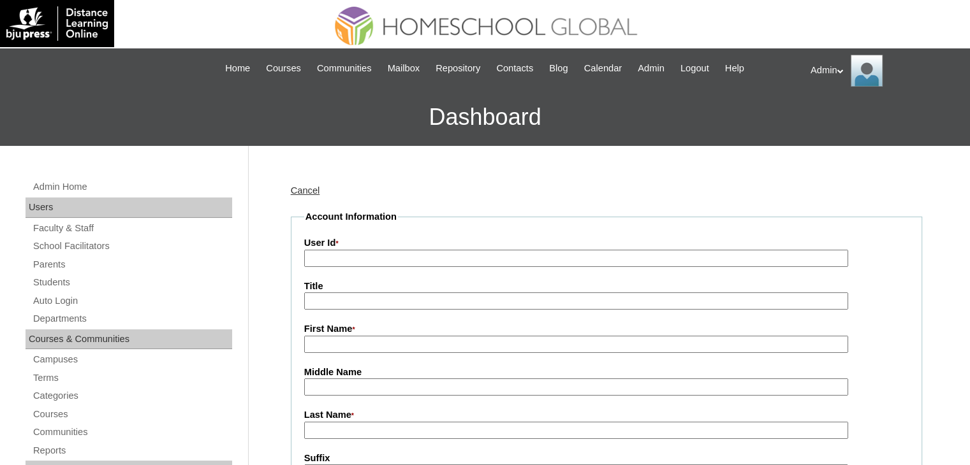
click at [343, 256] on input "User Id *" at bounding box center [576, 258] width 544 height 17
paste input "2025-2403308"
type input "2025-2403308"
click at [346, 347] on input "First Name *" at bounding box center [576, 344] width 544 height 17
paste input "Baby [PERSON_NAME] [PERSON_NAME]"
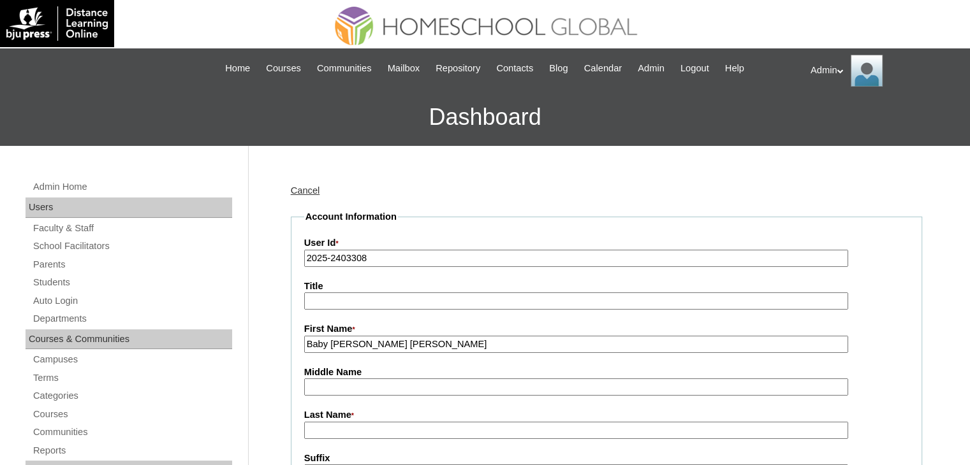
drag, startPoint x: 472, startPoint y: 346, endPoint x: 376, endPoint y: 342, distance: 96.3
click at [376, 342] on input "Baby Roxanne Llarena Magpantay" at bounding box center [576, 344] width 544 height 17
type input "Baby Roxanne"
click at [319, 383] on input "Middle Name" at bounding box center [576, 387] width 544 height 17
paste input "Llarena Magpantay"
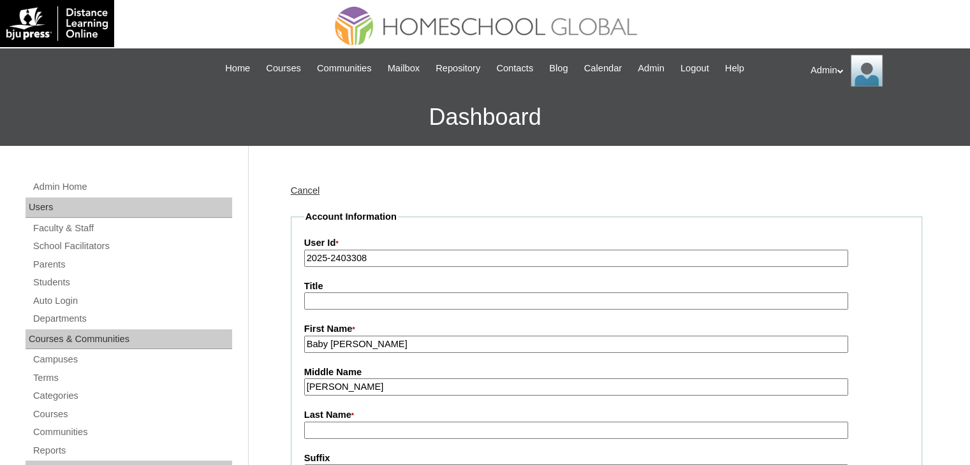
drag, startPoint x: 400, startPoint y: 386, endPoint x: 344, endPoint y: 386, distance: 56.7
click at [344, 386] on input "Llarena Magpantay" at bounding box center [576, 387] width 544 height 17
type input "Llarena"
click at [331, 425] on input "Last Name *" at bounding box center [576, 430] width 544 height 17
paste input "Magpantay"
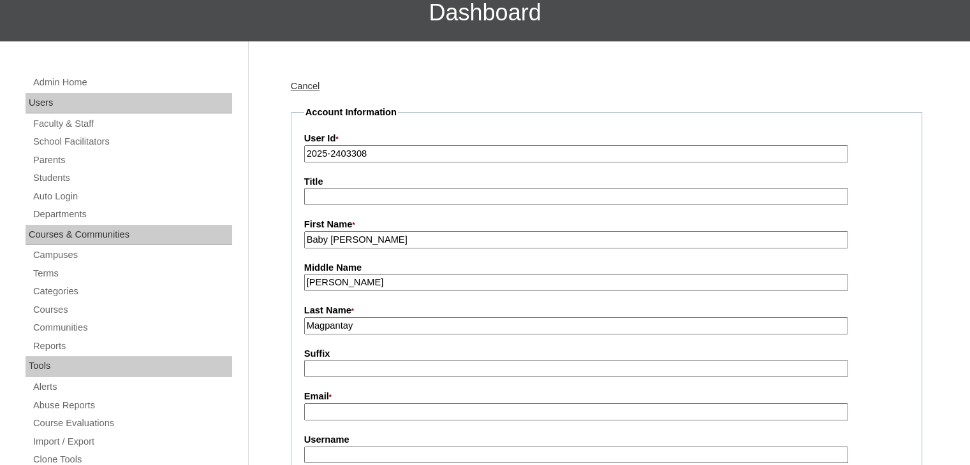
scroll to position [176, 0]
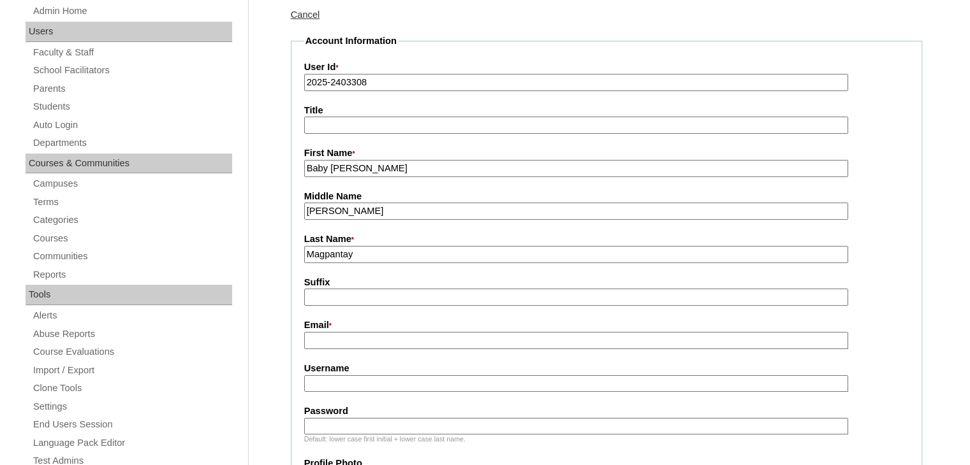
type input "Magpantay"
click at [331, 375] on input "Username" at bounding box center [576, 383] width 544 height 17
paste input "mbabyroxanne@yahoo.com"
type input "mbabyroxanne@yahoo.com"
click at [420, 419] on input "Password" at bounding box center [576, 426] width 544 height 17
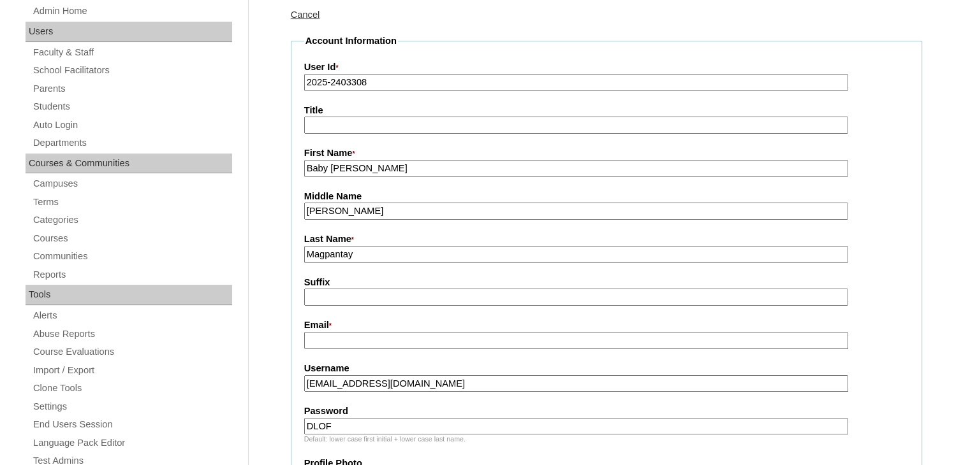
type input "DLOF2025"
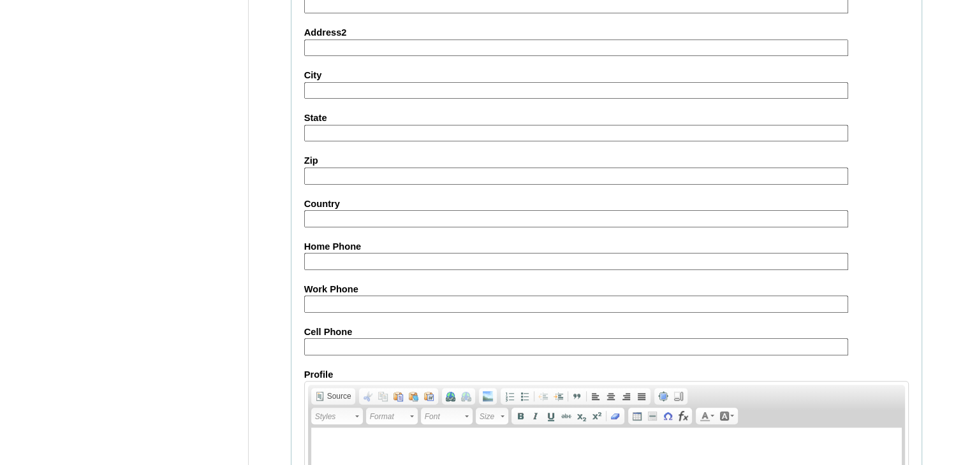
scroll to position [1244, 0]
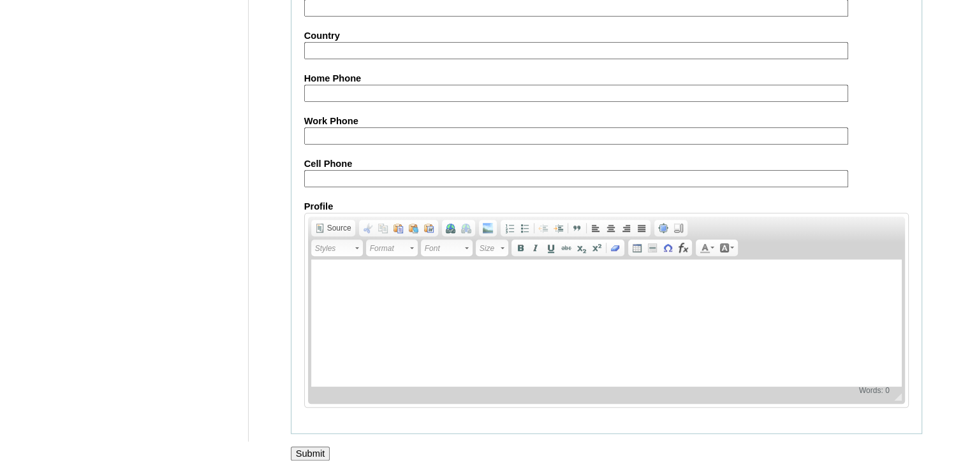
click at [313, 447] on input "Submit" at bounding box center [311, 454] width 40 height 14
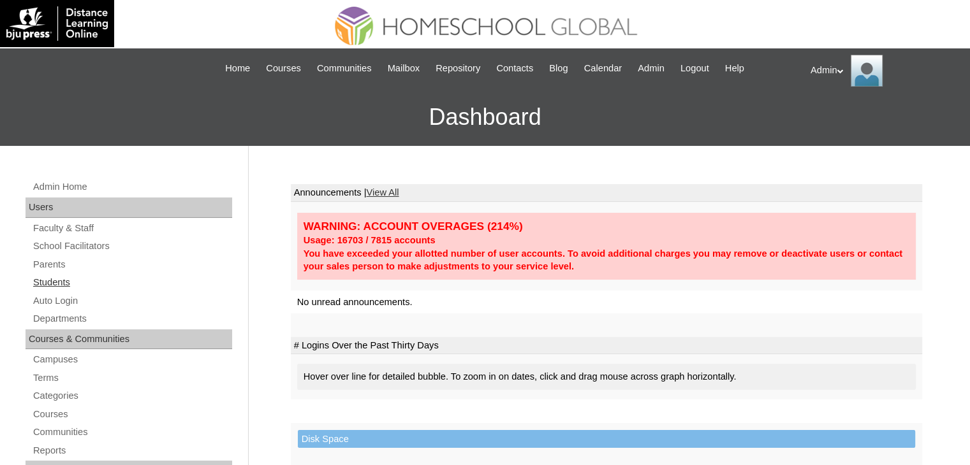
click at [55, 282] on link "Students" at bounding box center [132, 283] width 200 height 16
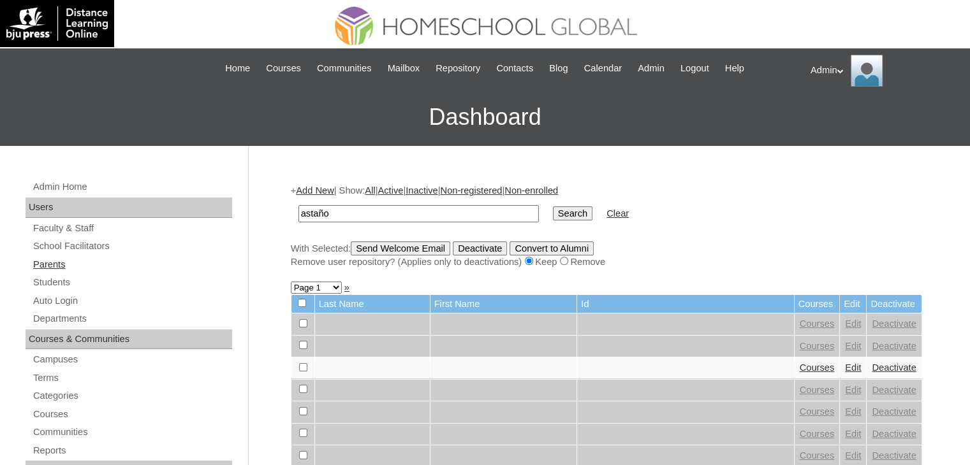
click at [55, 262] on link "Parents" at bounding box center [132, 265] width 200 height 16
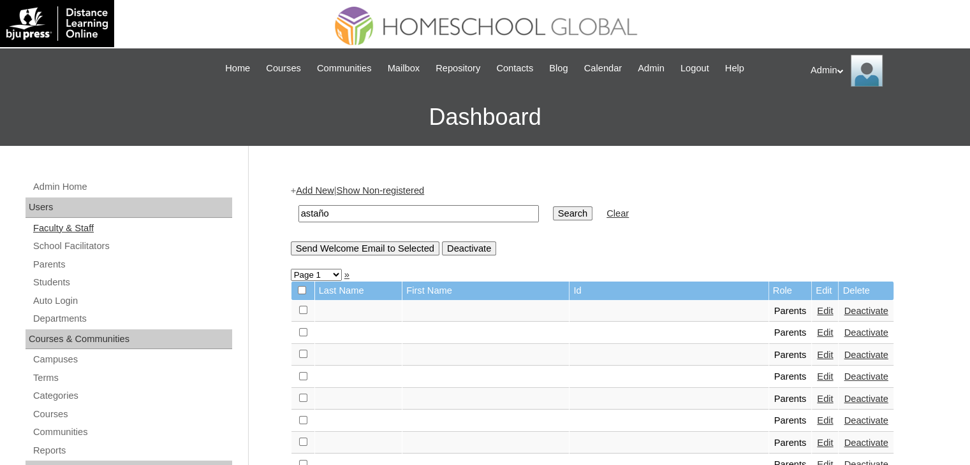
drag, startPoint x: 373, startPoint y: 216, endPoint x: 169, endPoint y: 220, distance: 204.0
